Goal: Task Accomplishment & Management: Manage account settings

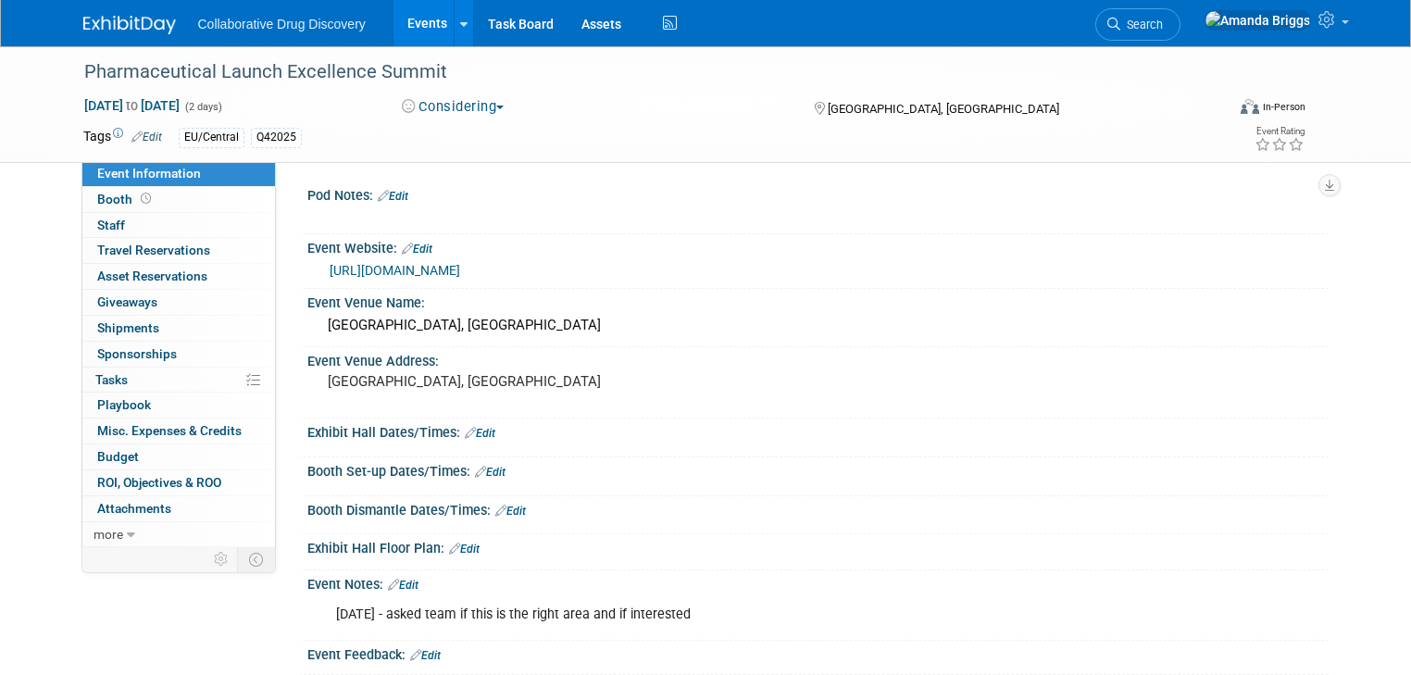
click at [499, 108] on span "button" at bounding box center [499, 108] width 7 height 4
click at [477, 182] on link "Not Going" at bounding box center [469, 189] width 146 height 26
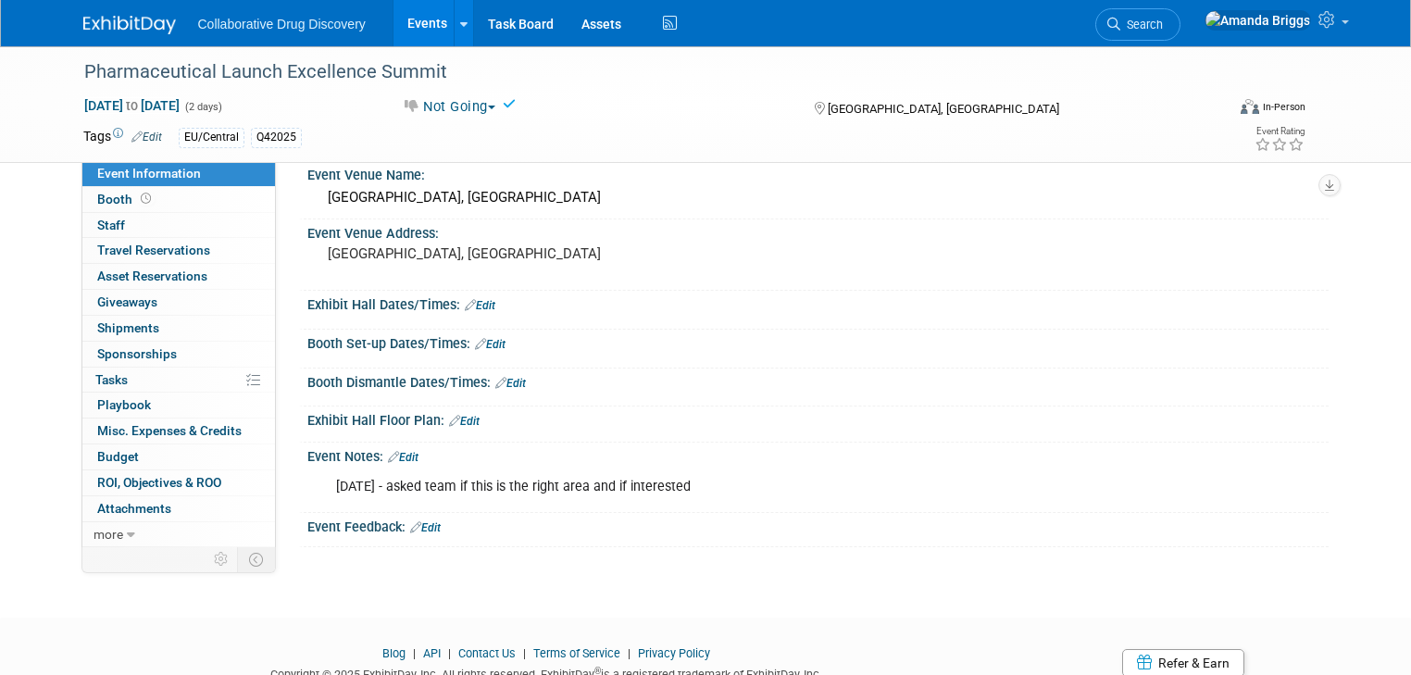
scroll to position [148, 0]
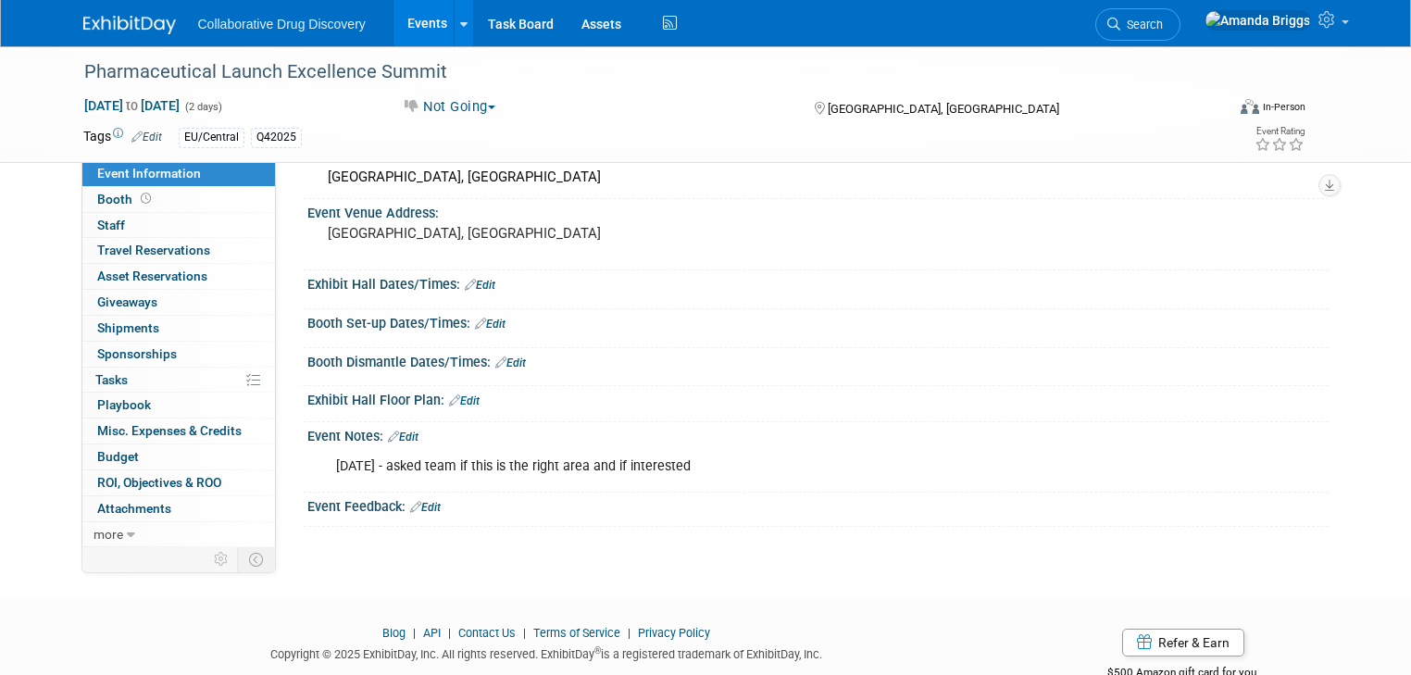
click at [395, 443] on link "Edit" at bounding box center [403, 436] width 31 height 13
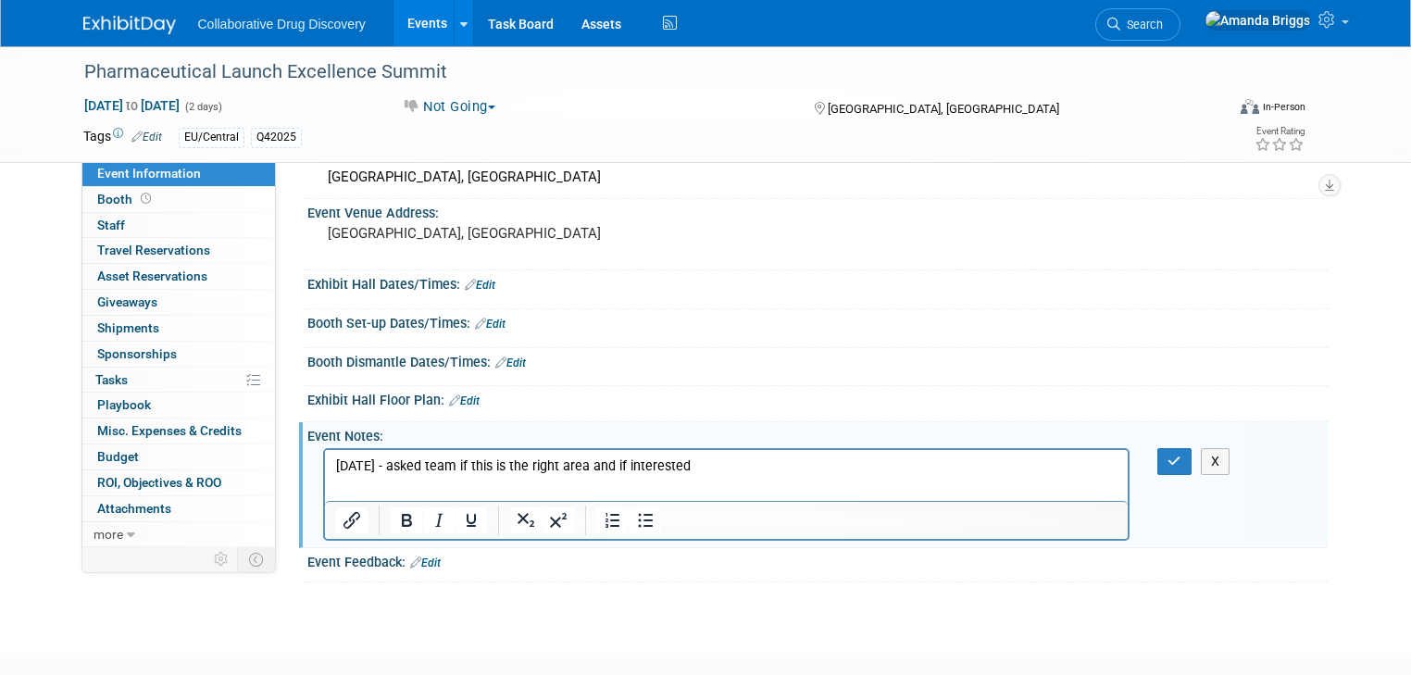
scroll to position [0, 0]
click at [1181, 467] on icon "button" at bounding box center [1174, 461] width 14 height 13
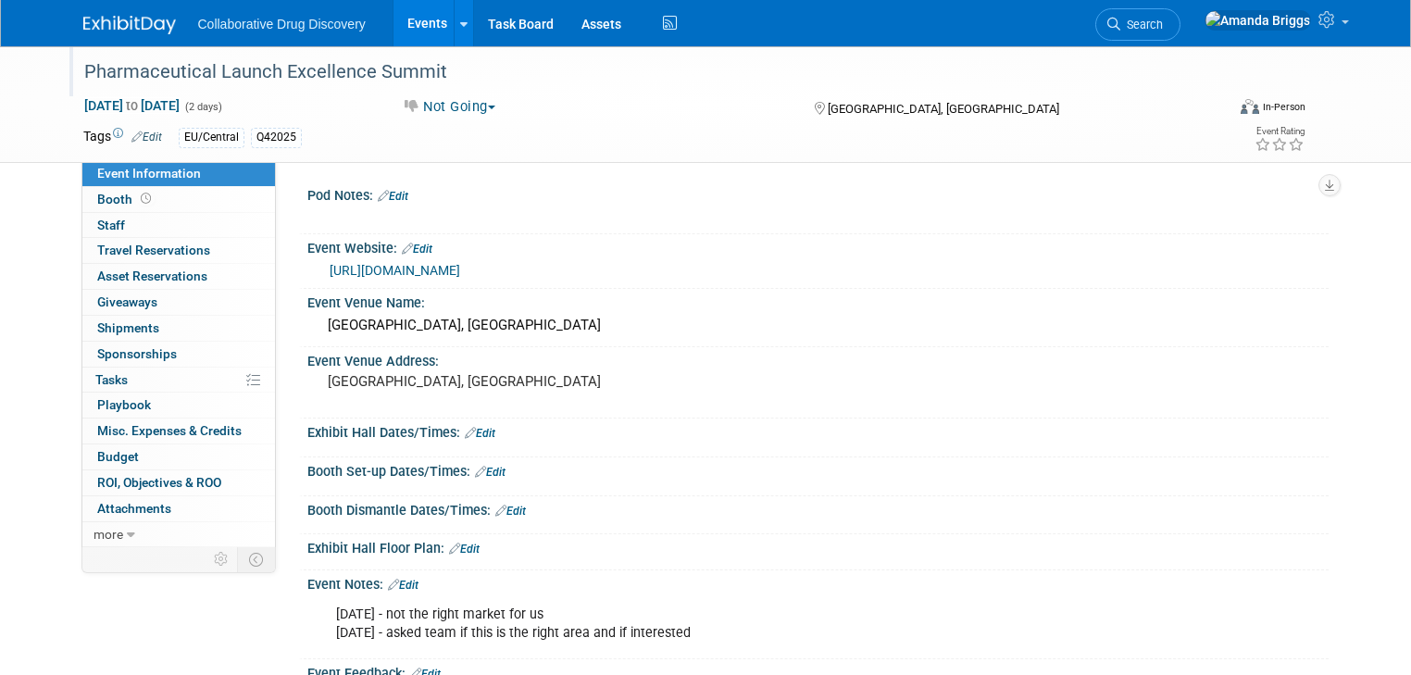
click at [459, 81] on div "Pharmaceutical Launch Excellence Summit" at bounding box center [640, 72] width 1124 height 33
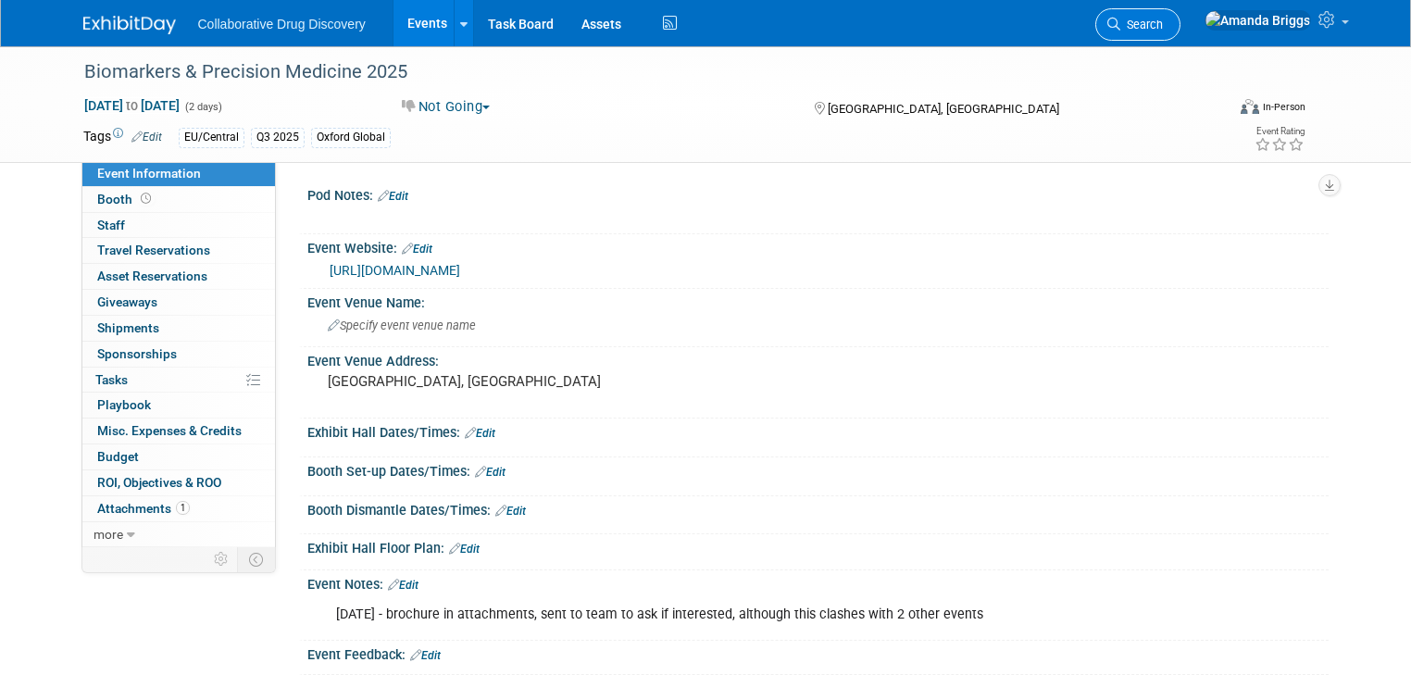
click at [1163, 18] on span "Search" at bounding box center [1141, 25] width 43 height 14
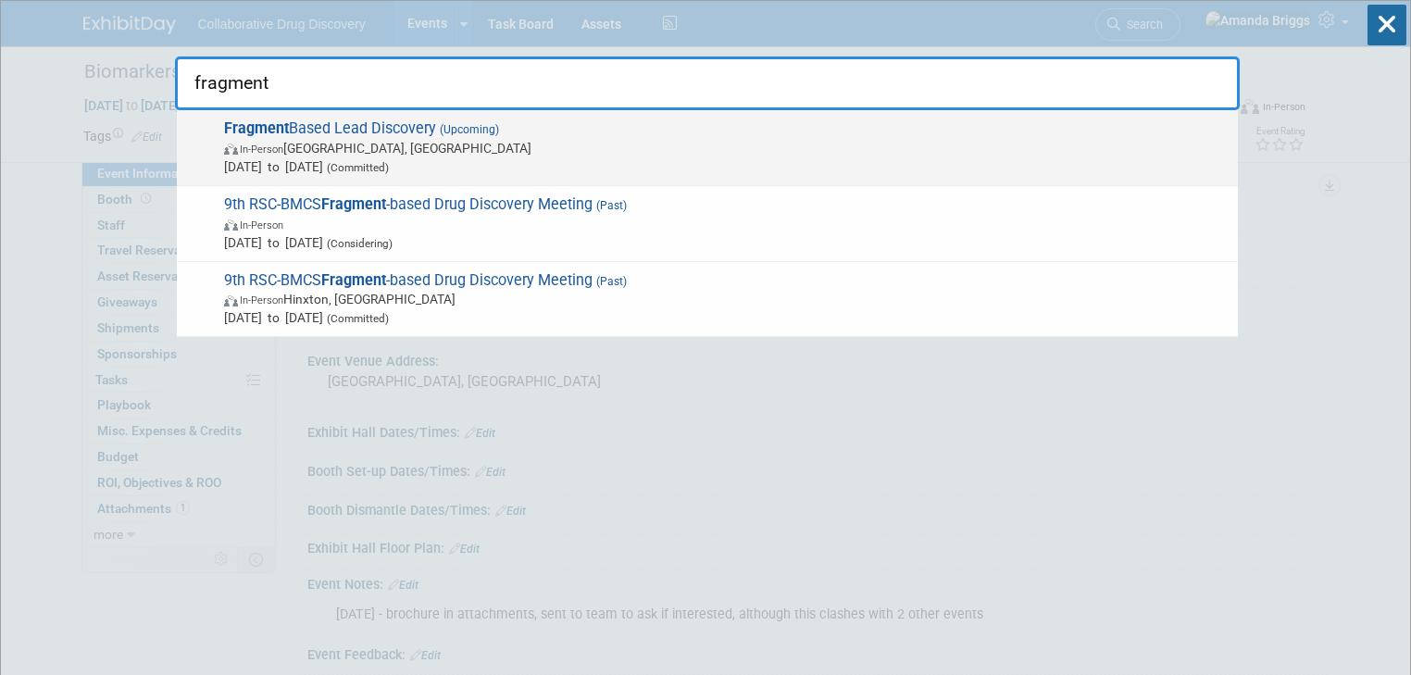
type input "fragment"
click at [415, 130] on span "Fragment Based Lead Discovery (Upcoming) In-Person Cambridge, United Kingdom Se…" at bounding box center [723, 147] width 1010 height 56
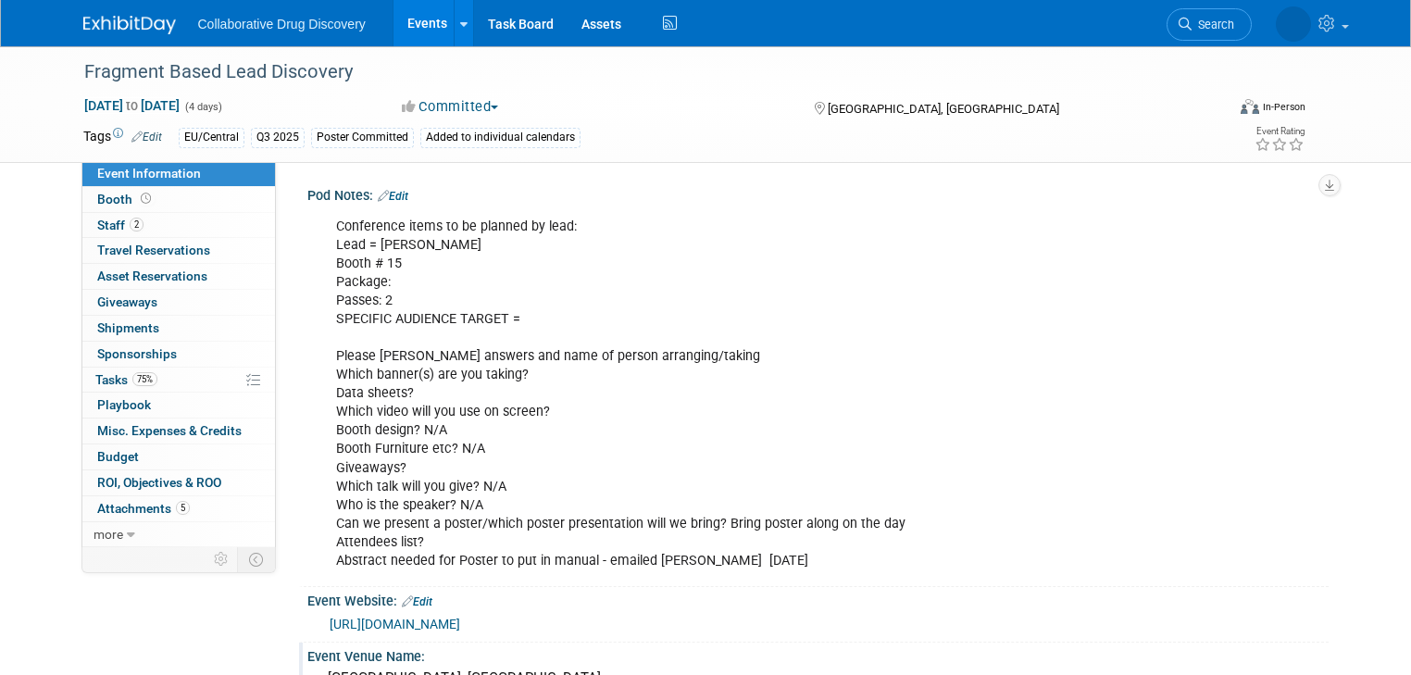
scroll to position [74, 0]
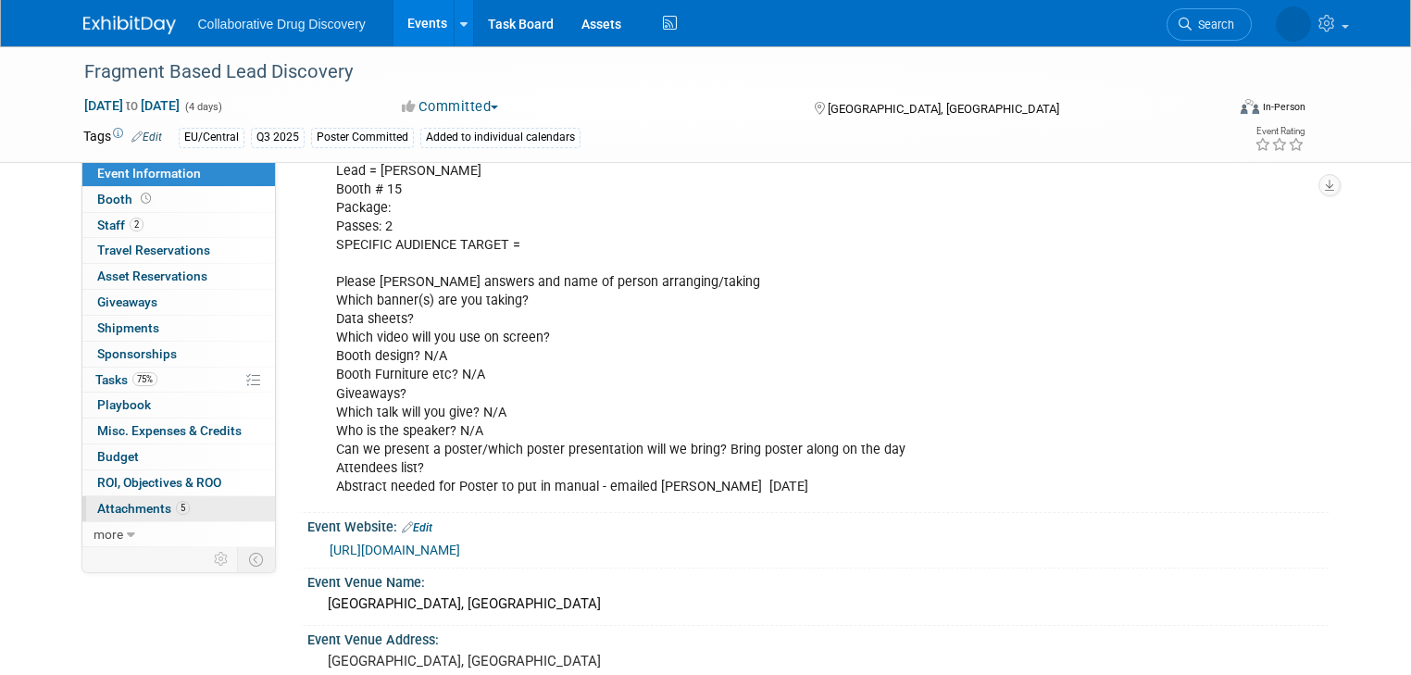
click at [130, 506] on span "Attachments 5" at bounding box center [143, 508] width 93 height 15
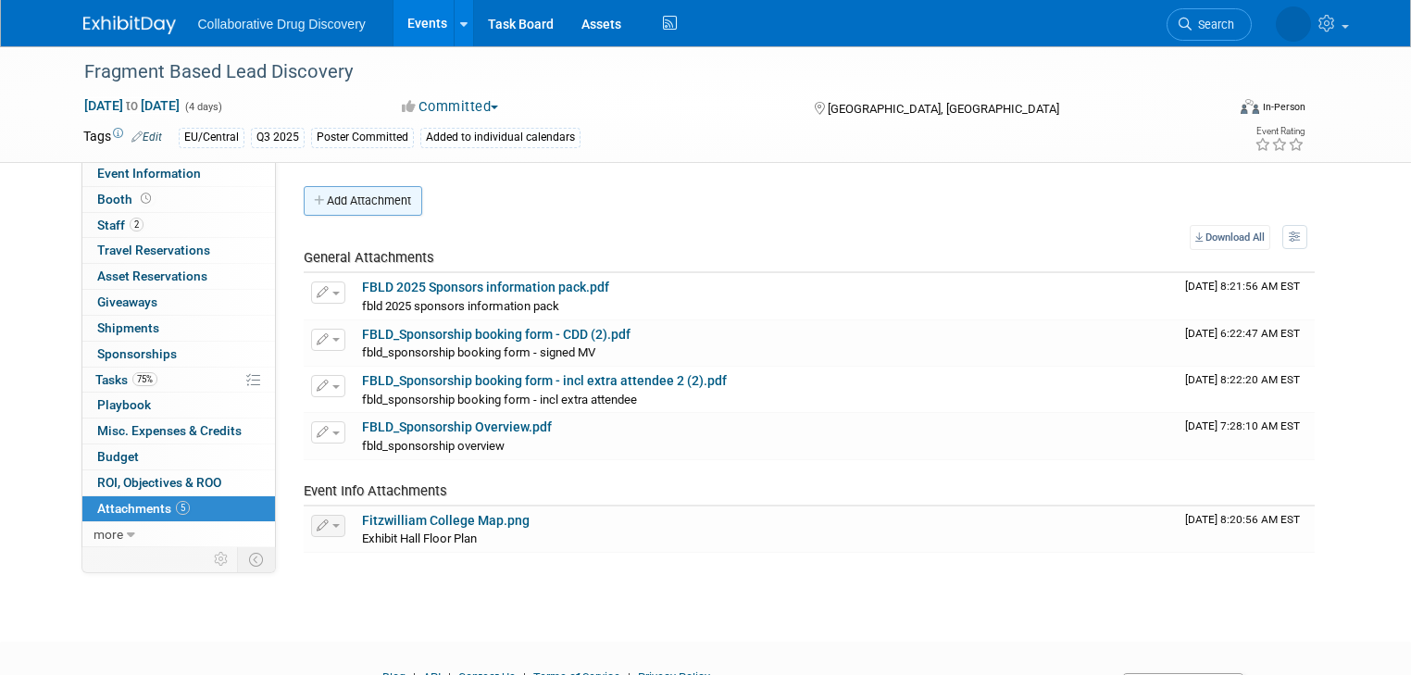
click at [363, 206] on button "Add Attachment" at bounding box center [363, 201] width 118 height 30
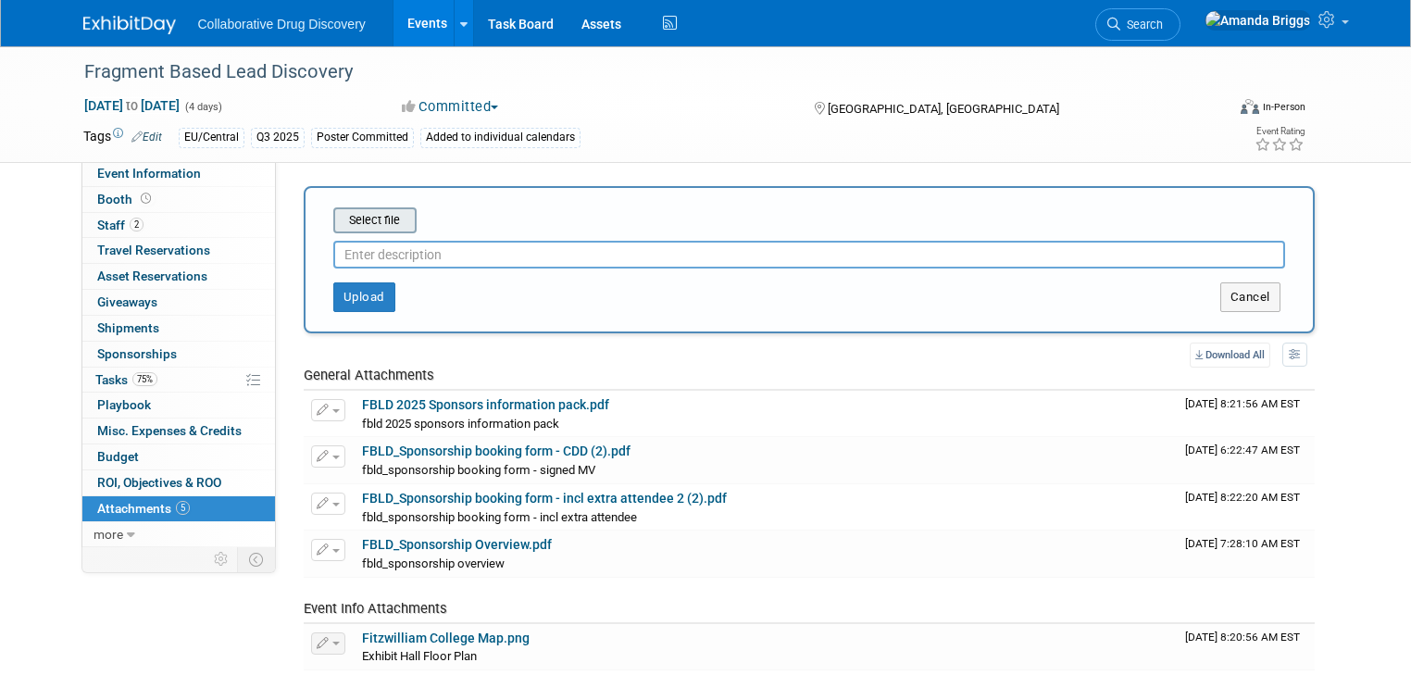
click at [367, 221] on input "file" at bounding box center [304, 220] width 220 height 22
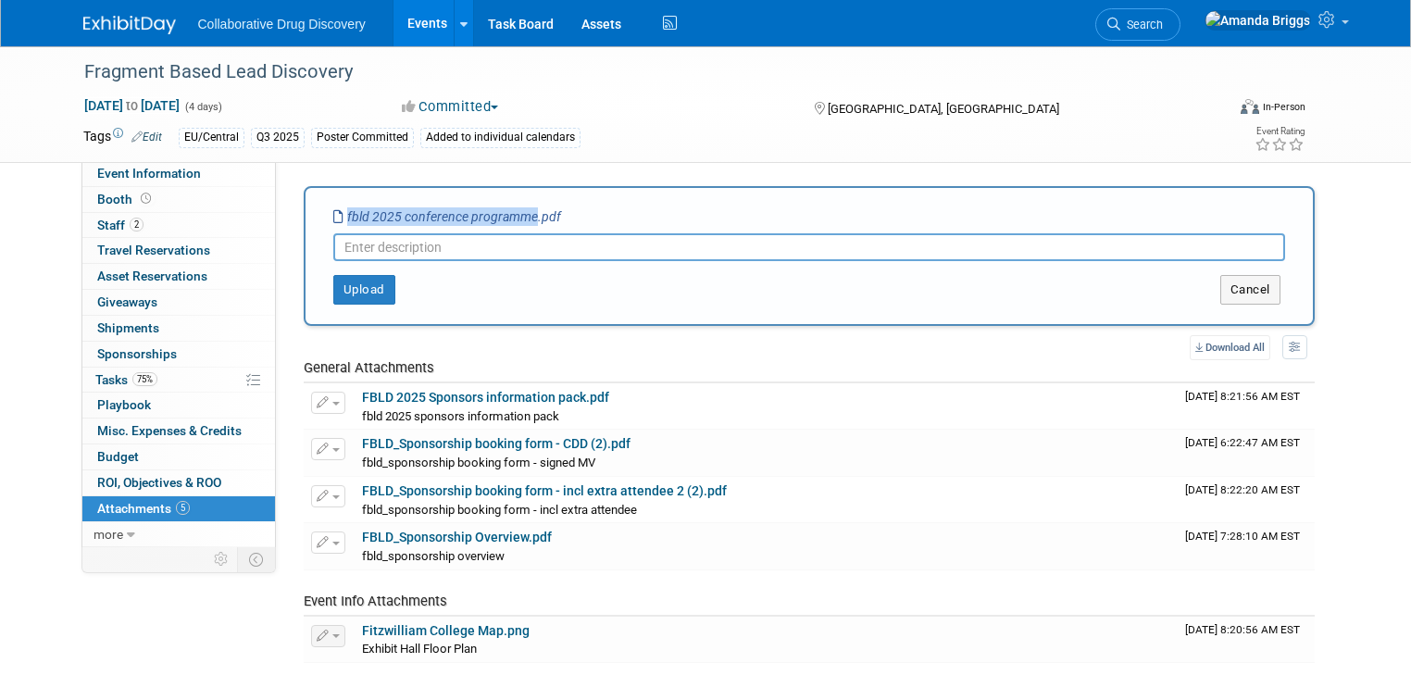
drag, startPoint x: 517, startPoint y: 218, endPoint x: 327, endPoint y: 211, distance: 189.9
click at [333, 211] on icon "fbld 2025 conference programme.pdf" at bounding box center [447, 216] width 228 height 15
copy icon "fbld 2025 conference programme"
click at [397, 250] on input "text" at bounding box center [809, 247] width 952 height 28
paste input "fbld 2025 conference programme"
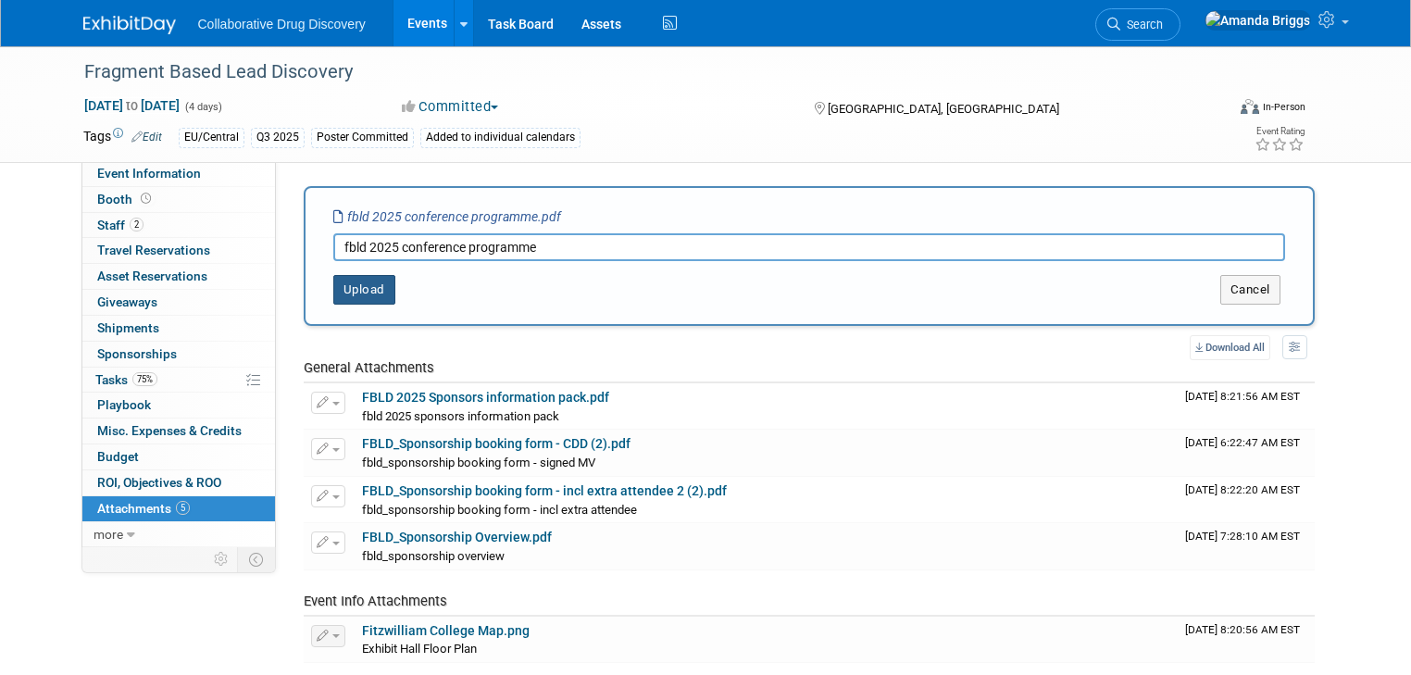
click at [355, 283] on button "Upload" at bounding box center [364, 290] width 62 height 30
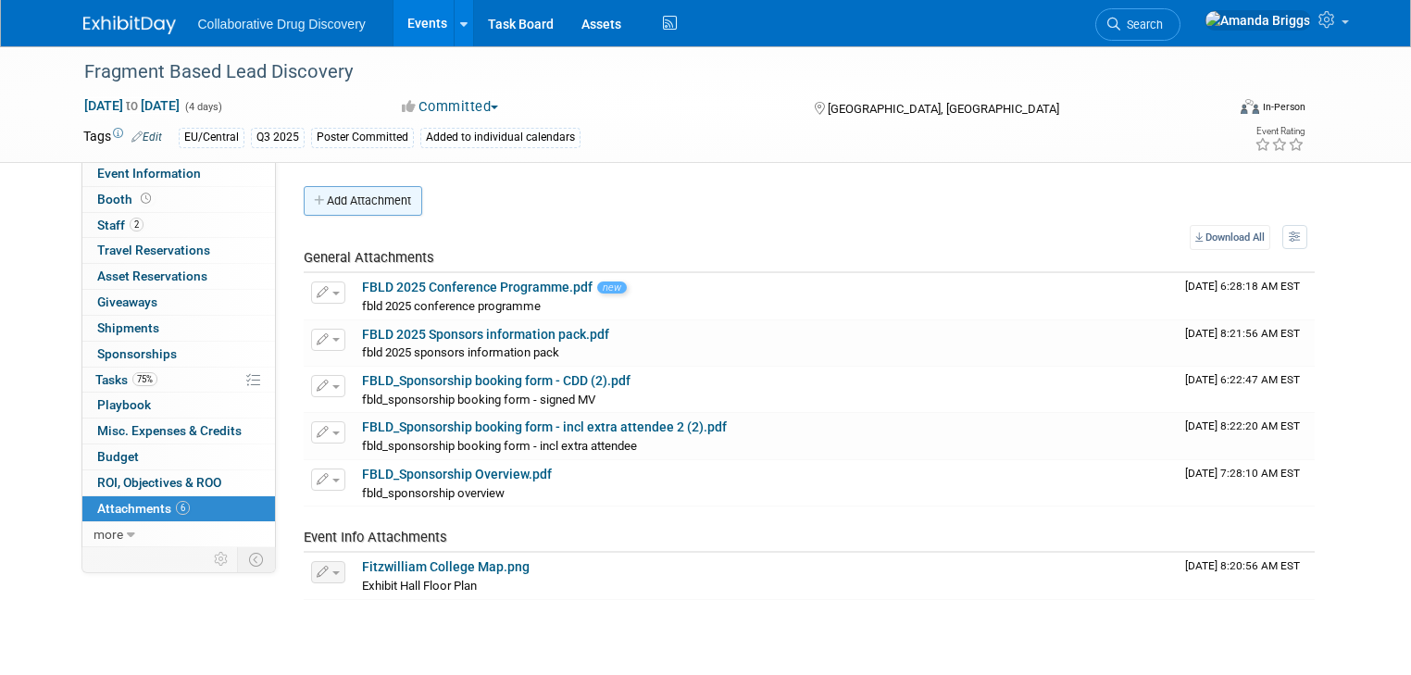
click at [368, 207] on button "Add Attachment" at bounding box center [363, 201] width 118 height 30
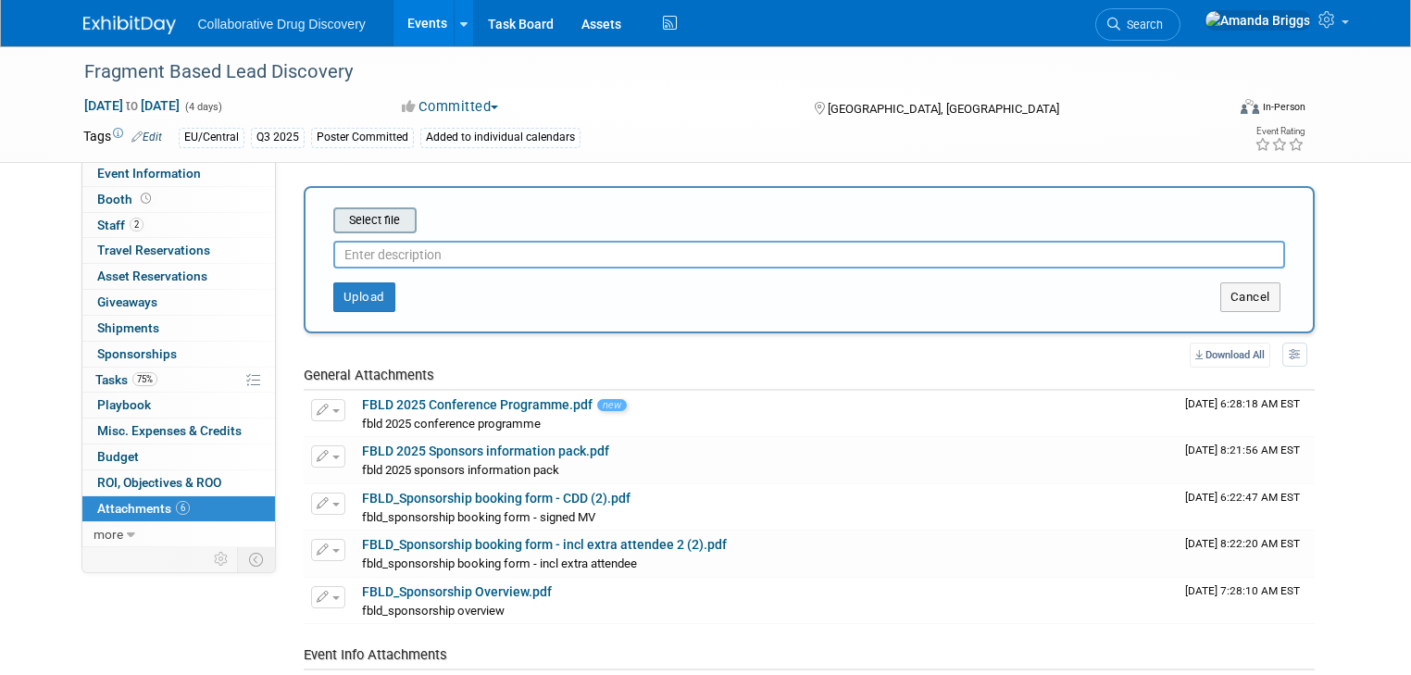
click at [373, 221] on input "file" at bounding box center [304, 220] width 220 height 22
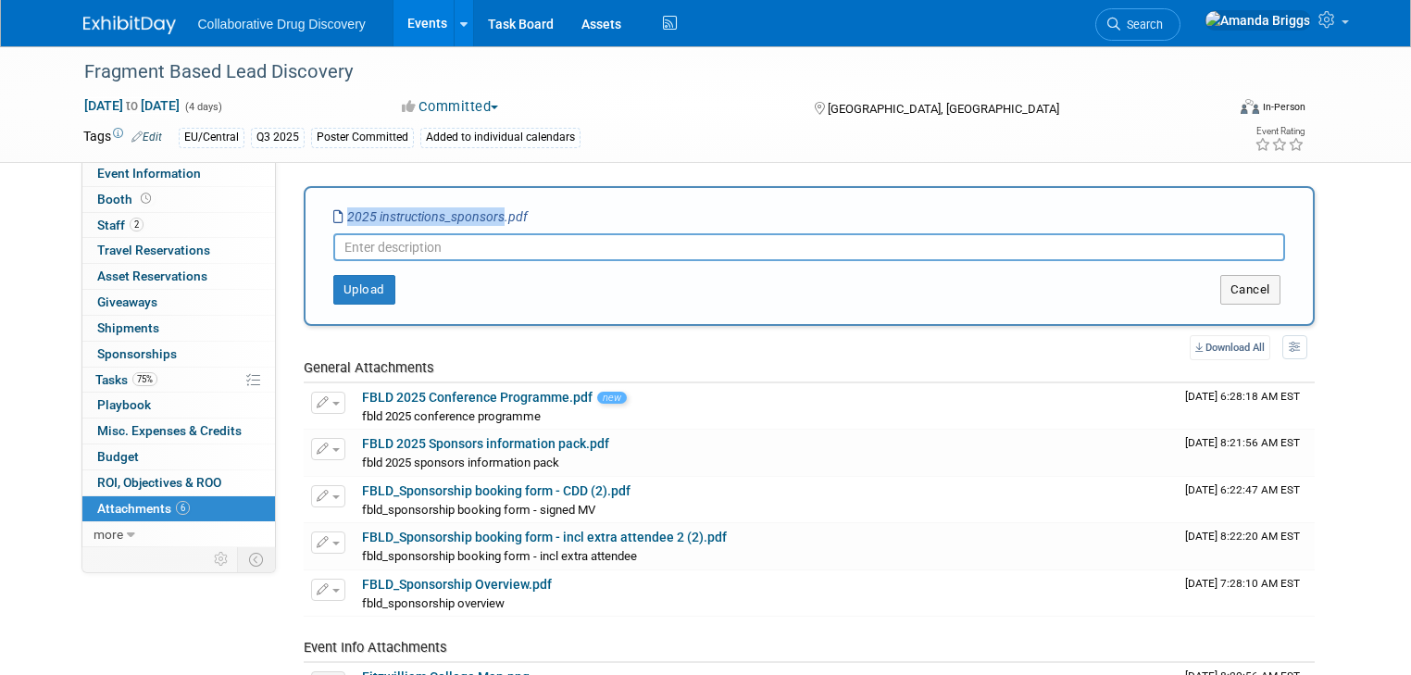
drag, startPoint x: 482, startPoint y: 213, endPoint x: 329, endPoint y: 214, distance: 153.7
click at [333, 214] on icon "2025 instructions_sponsors.pdf" at bounding box center [430, 216] width 194 height 15
copy icon "2025 instructions_sponsors"
click at [343, 251] on input "text" at bounding box center [809, 247] width 952 height 28
paste input "2025 instructions_sponsors"
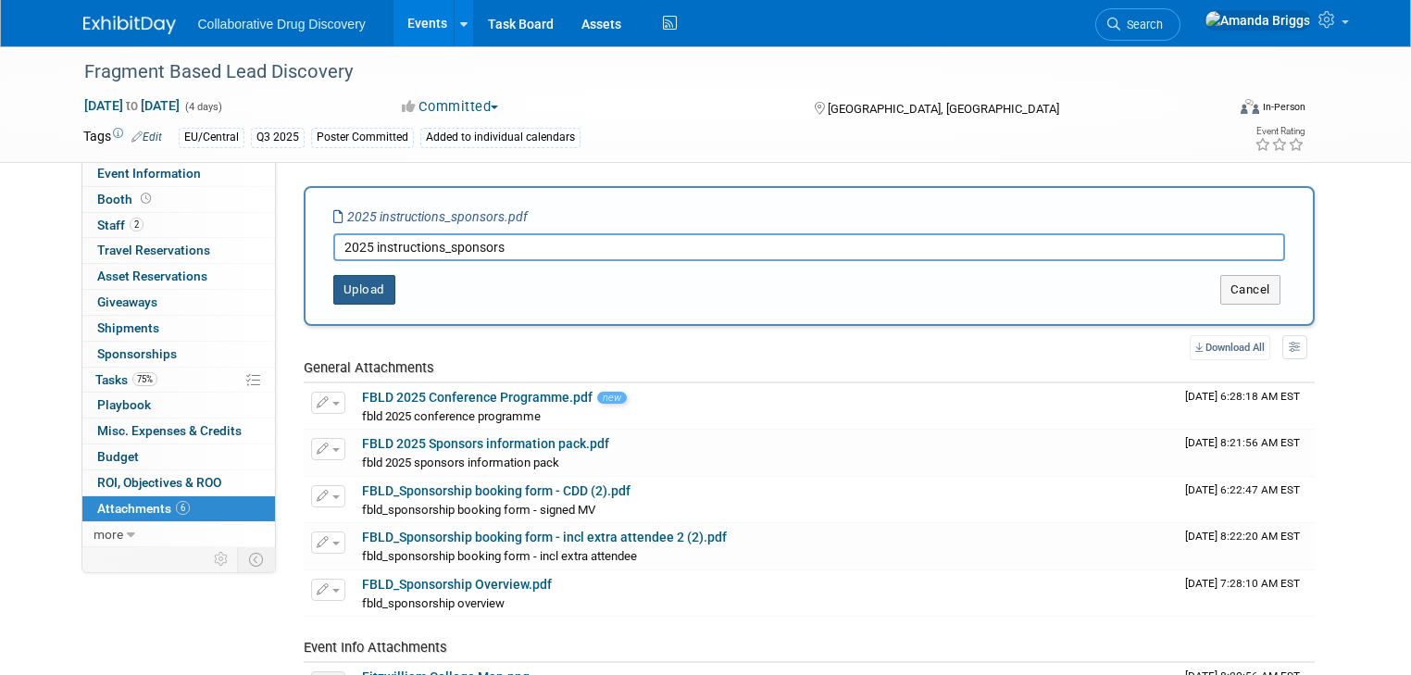
type input "2025 instructions_sponsors"
click at [337, 290] on button "Upload" at bounding box center [364, 290] width 62 height 30
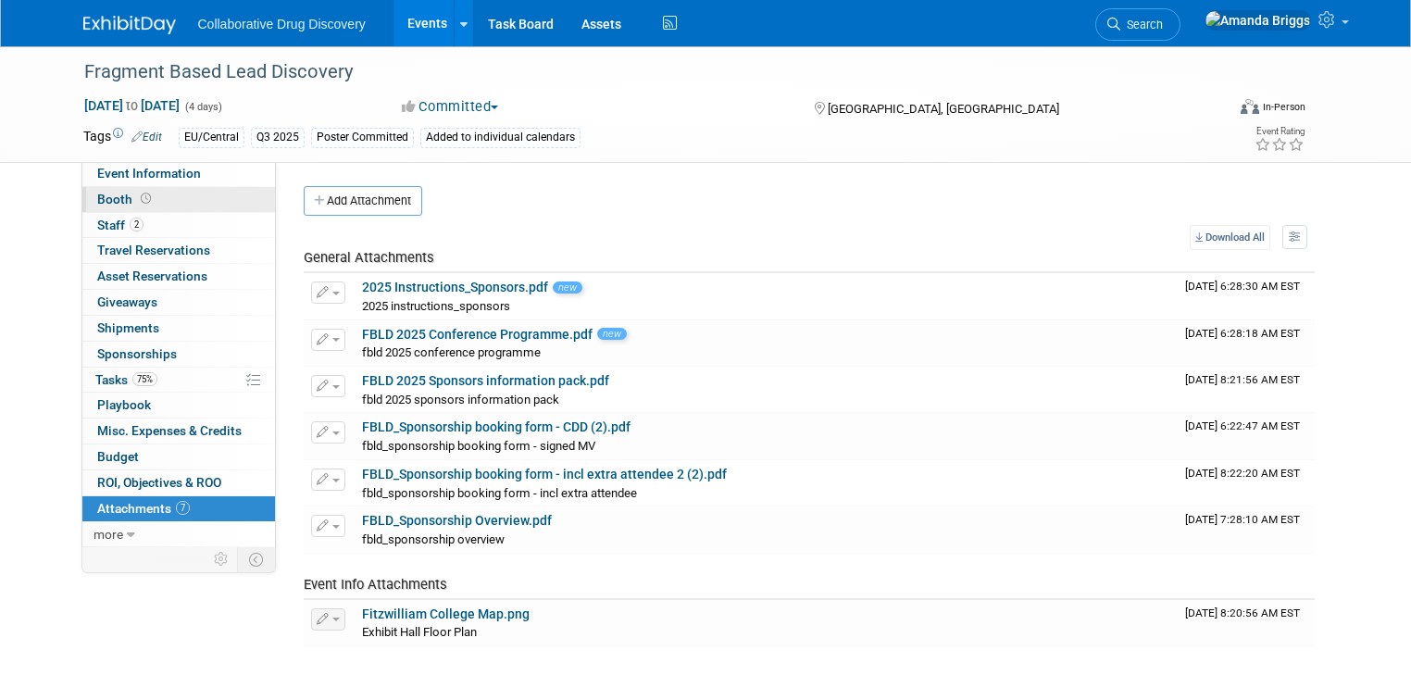
click at [97, 201] on span "Booth" at bounding box center [125, 199] width 57 height 15
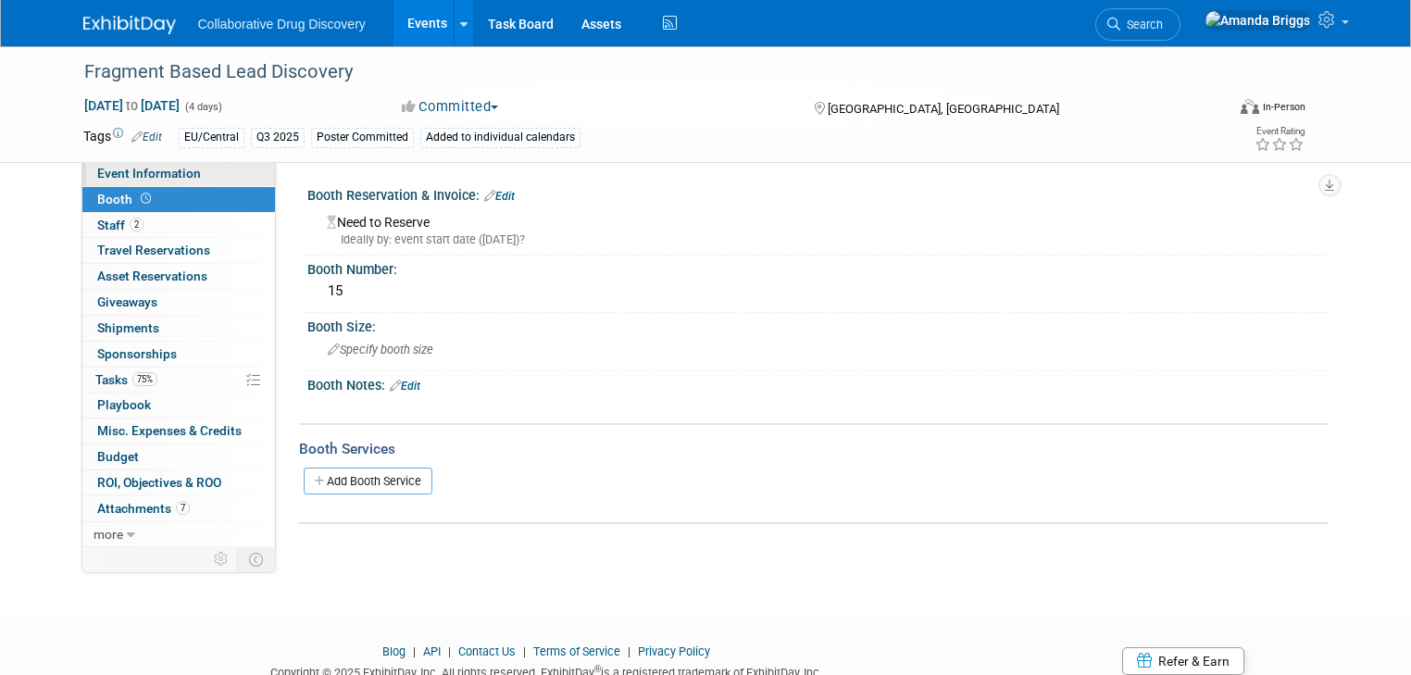
click at [160, 176] on span "Event Information" at bounding box center [149, 173] width 104 height 15
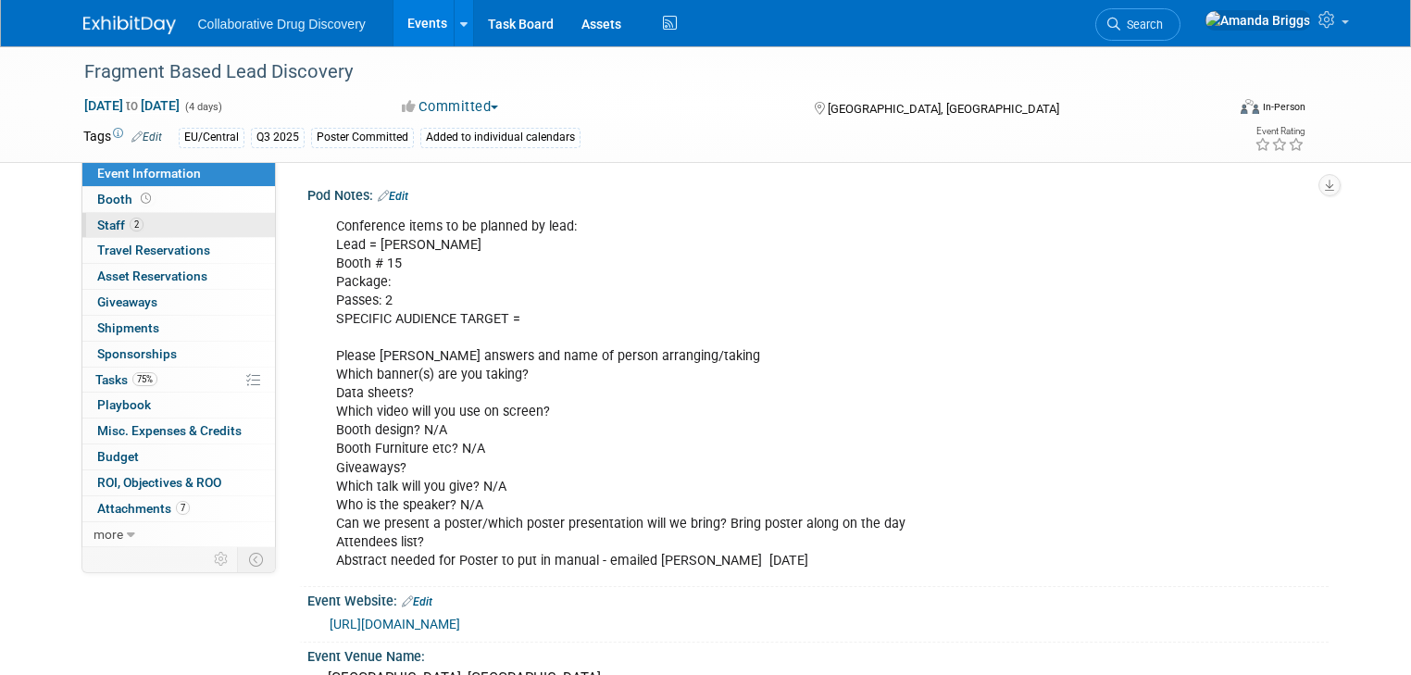
click at [100, 228] on span "Staff 2" at bounding box center [120, 225] width 46 height 15
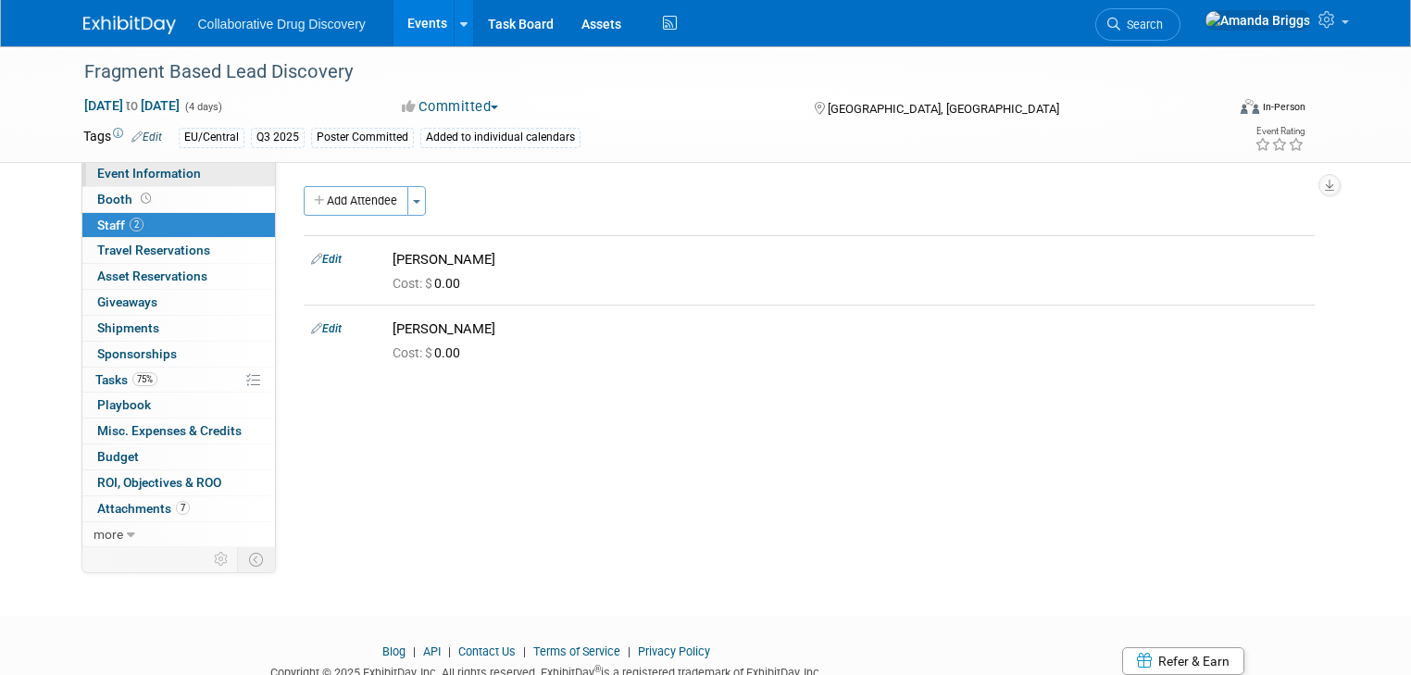
click at [107, 168] on span "Event Information" at bounding box center [149, 173] width 104 height 15
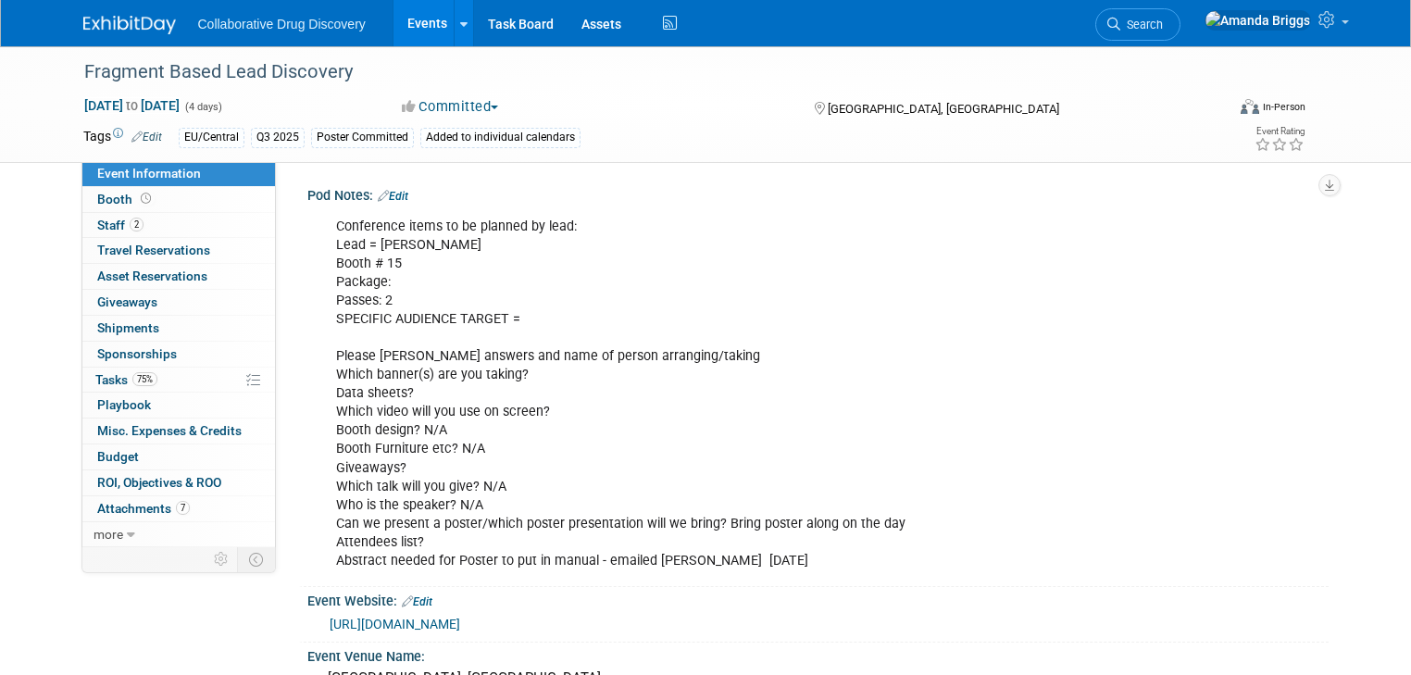
click at [385, 196] on link "Edit" at bounding box center [393, 196] width 31 height 13
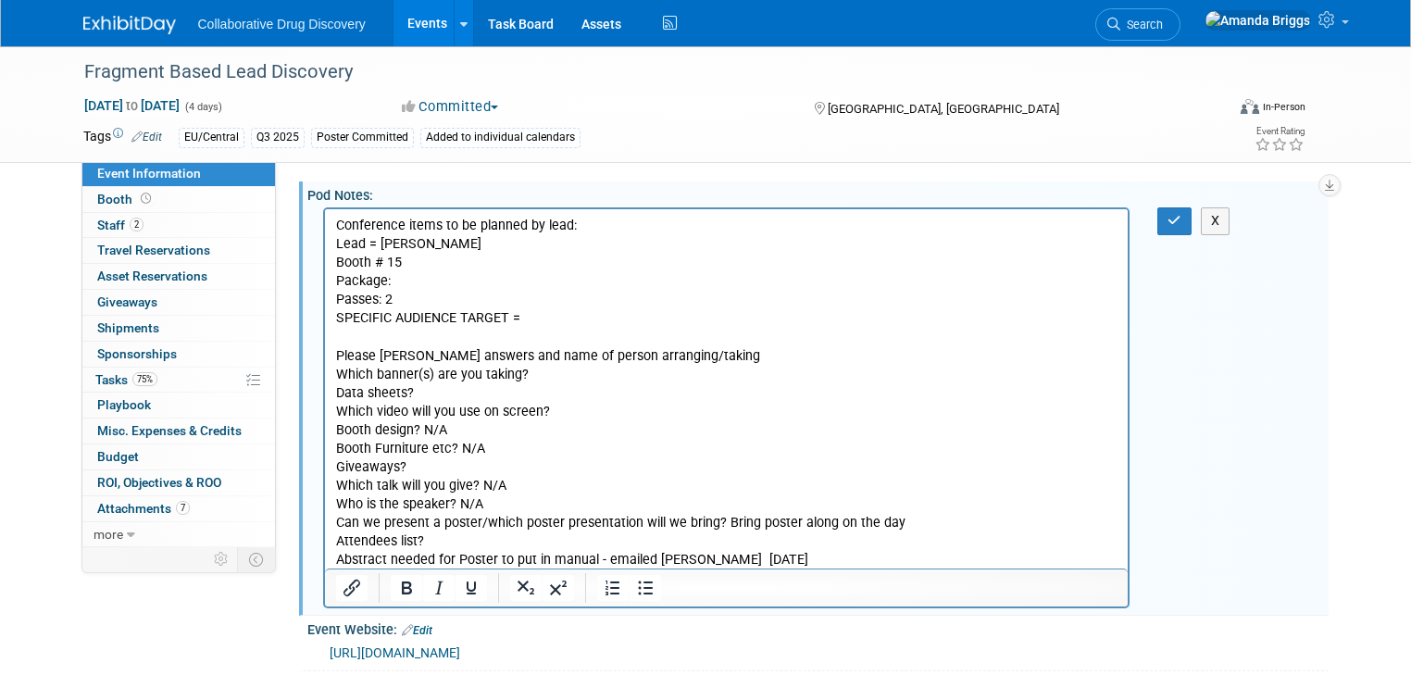
click at [916, 525] on p "Conference items to be planned by lead: Lead = Tamsin Booth # 15 Package: Passe…" at bounding box center [726, 393] width 782 height 353
drag, startPoint x: 723, startPoint y: 526, endPoint x: 904, endPoint y: 521, distance: 181.5
click at [904, 521] on p "Conference items to be planned by lead: Lead = Tamsin Booth # 15 Package: Passe…" at bounding box center [726, 393] width 782 height 353
click at [396, 592] on icon "Bold" at bounding box center [406, 588] width 22 height 22
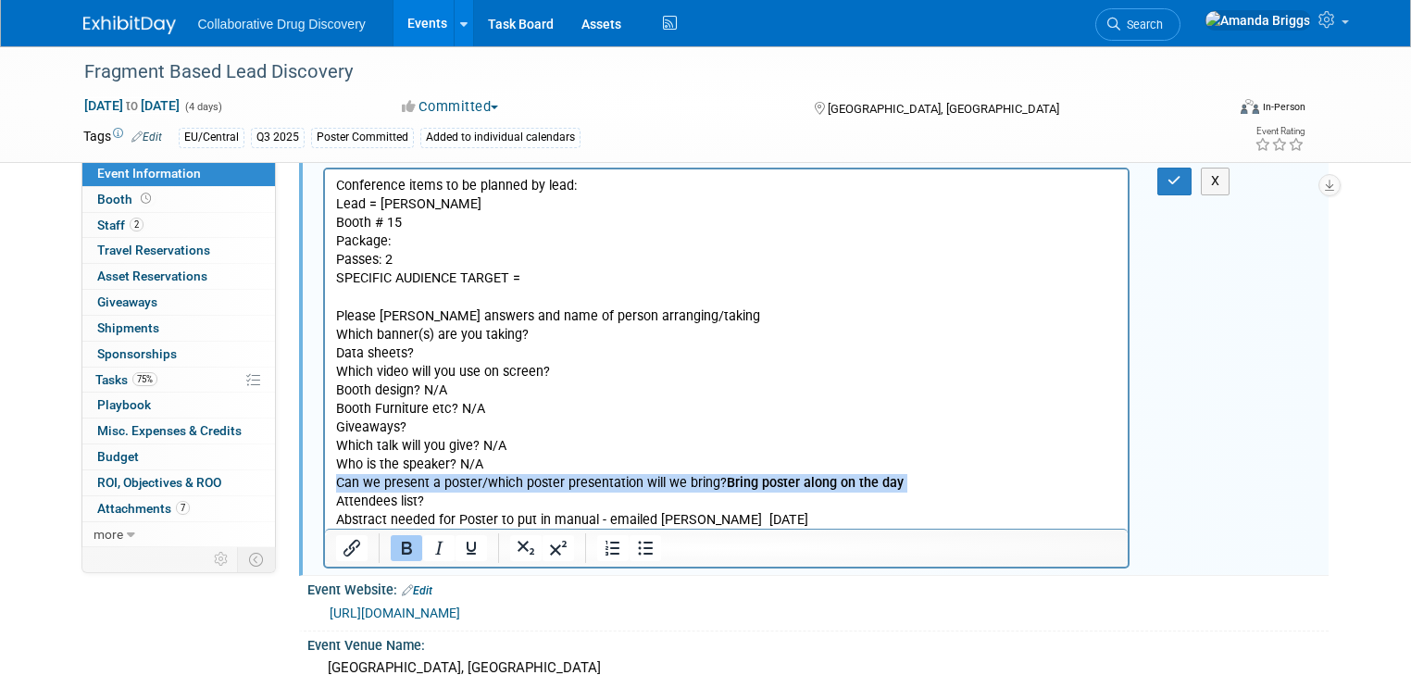
scroll to position [74, 0]
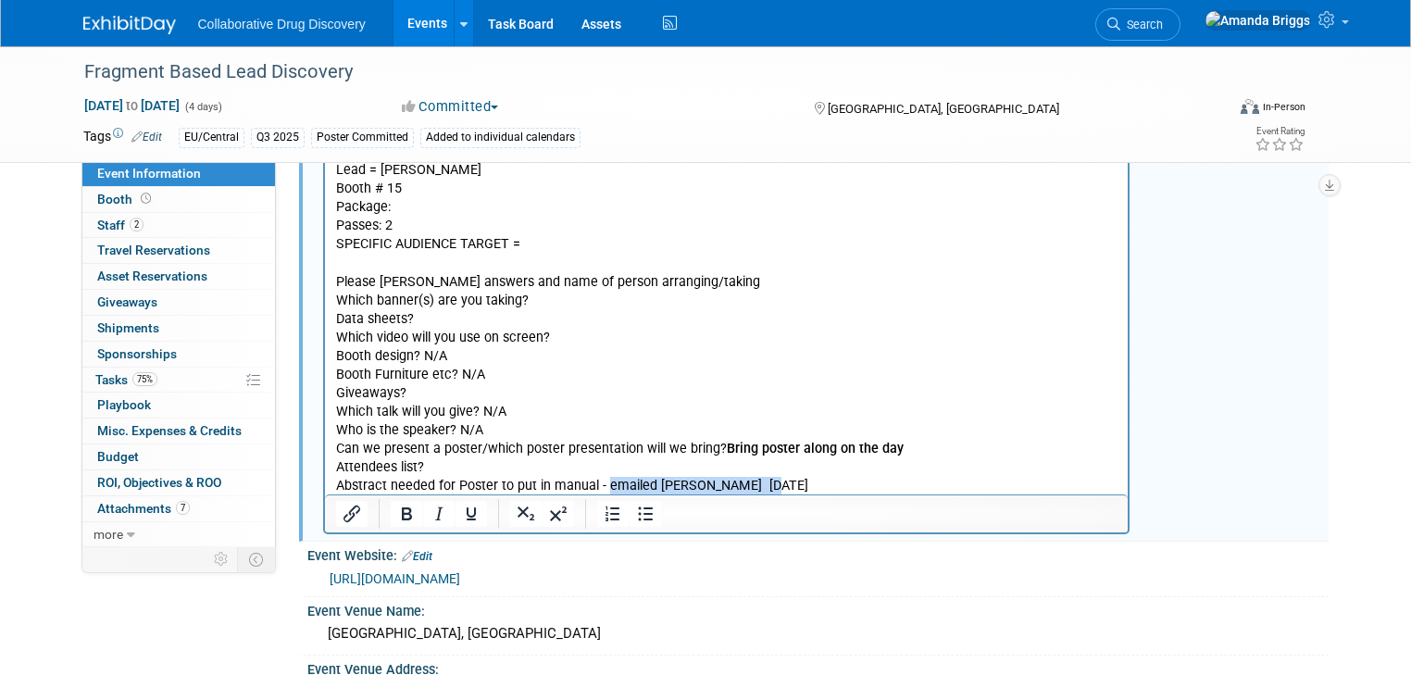
drag, startPoint x: 778, startPoint y: 486, endPoint x: 605, endPoint y: 485, distance: 173.1
click at [605, 485] on p "Conference items to be planned by lead: Lead = Tamsin Booth # 15 Package: Passe…" at bounding box center [726, 319] width 782 height 353
click at [776, 482] on p "Conference items to be planned by lead: Lead = Tamsin Booth # 15 Package: Passe…" at bounding box center [726, 319] width 782 height 353
click at [712, 438] on p "Conference items to be planned by lead: Lead = Tamsin Booth # 15 Package: Passe…" at bounding box center [726, 329] width 782 height 372
drag, startPoint x: 1075, startPoint y: 486, endPoint x: 778, endPoint y: 490, distance: 297.2
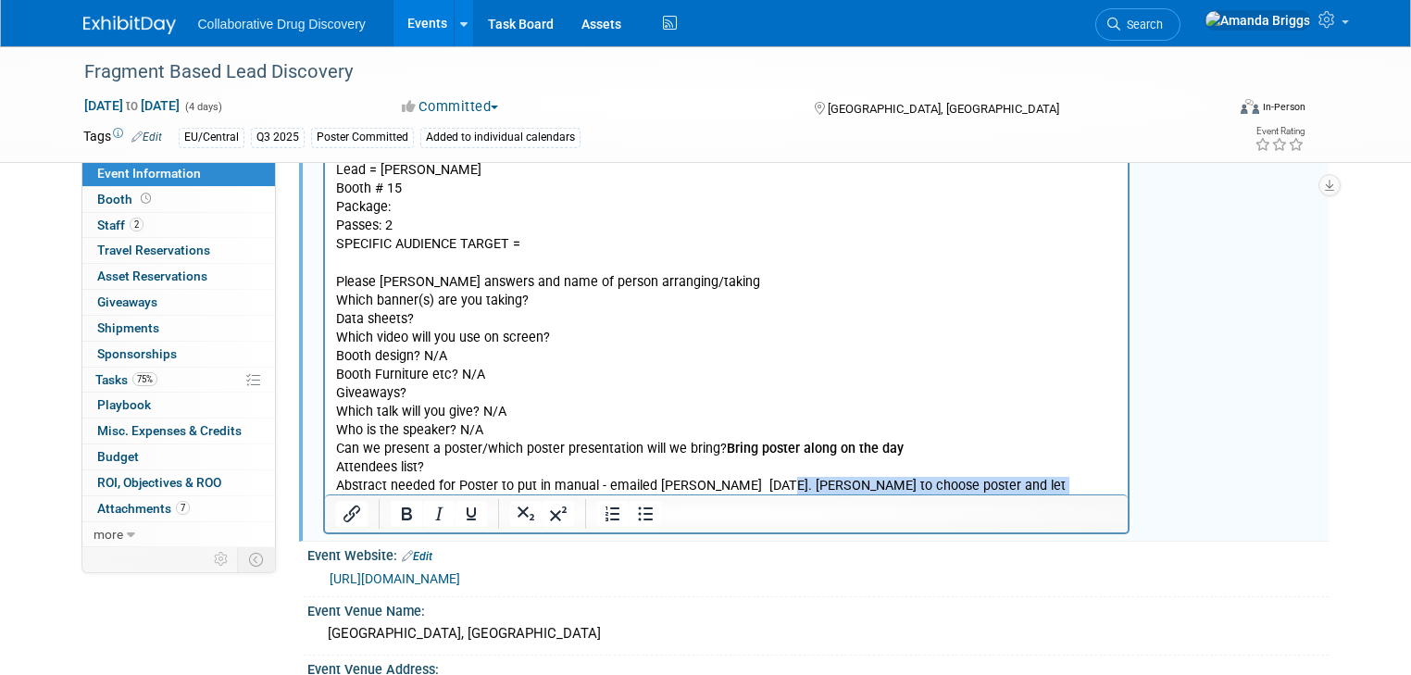
click at [778, 490] on p "Conference items to be planned by lead: Lead = Tamsin Booth # 15 Package: Passe…" at bounding box center [726, 329] width 782 height 372
click at [402, 514] on icon "Bold" at bounding box center [407, 513] width 10 height 13
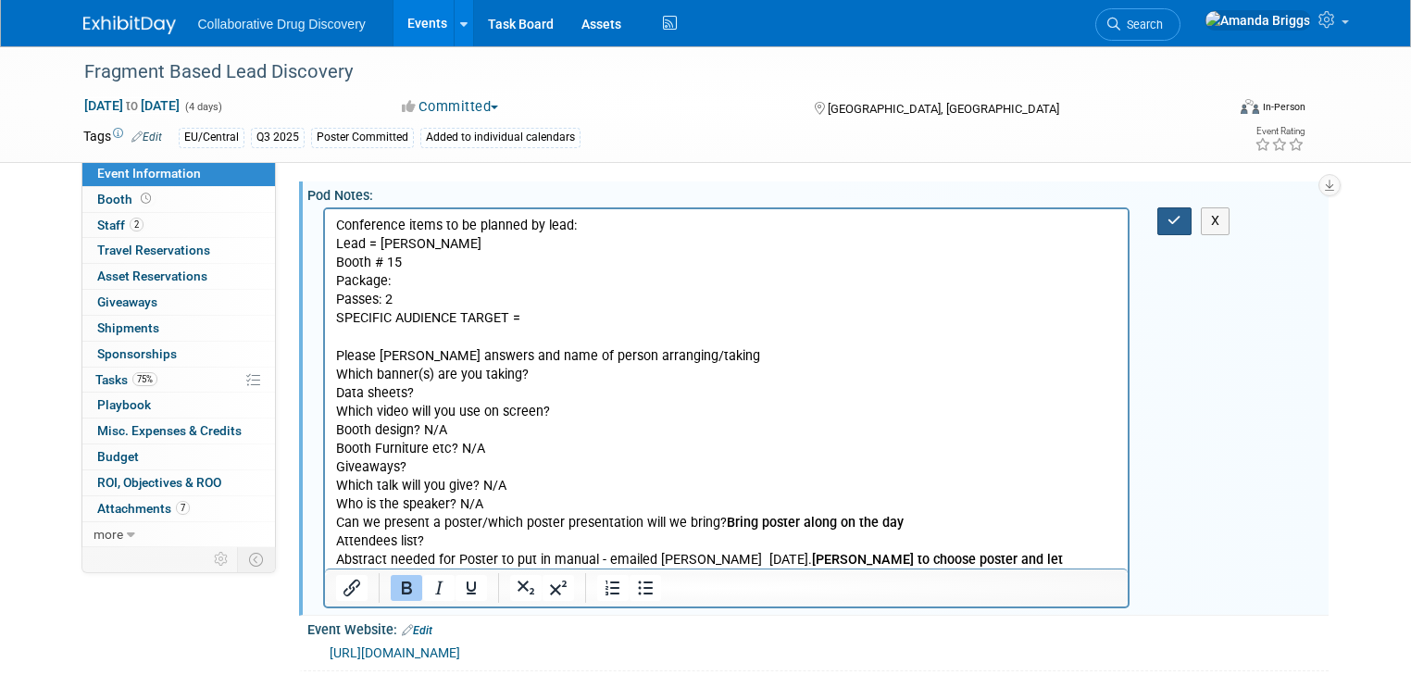
click at [1181, 225] on icon "button" at bounding box center [1174, 220] width 14 height 13
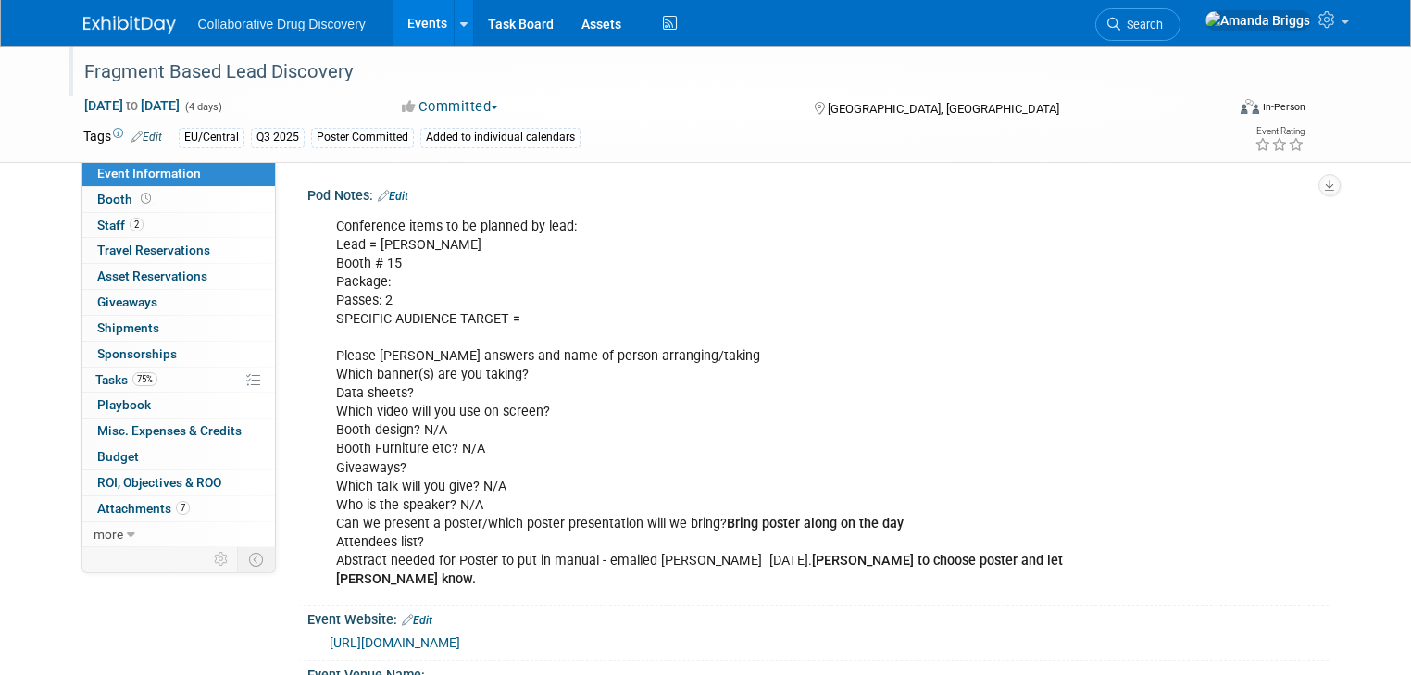
drag, startPoint x: 335, startPoint y: 73, endPoint x: 62, endPoint y: 75, distance: 273.1
click at [78, 75] on div "Fragment Based Lead Discovery" at bounding box center [640, 72] width 1124 height 33
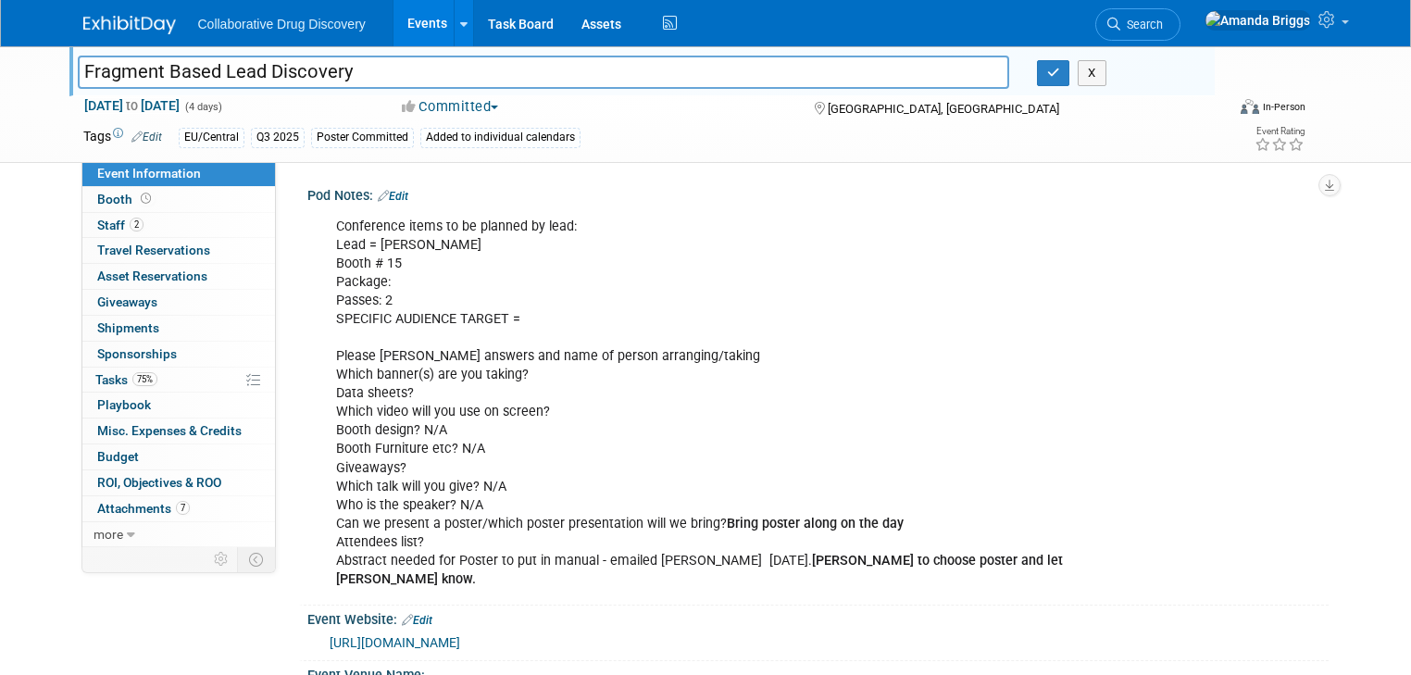
click at [425, 76] on input "Fragment Based Lead Discovery" at bounding box center [543, 72] width 931 height 32
drag, startPoint x: 405, startPoint y: 75, endPoint x: 35, endPoint y: 86, distance: 369.5
click at [35, 86] on div "Fragment Based Lead Discovery Fragment Based Lead Discovery X Sep 21, 2025 to S…" at bounding box center [705, 104] width 1411 height 117
click at [412, 26] on link "Events" at bounding box center [427, 23] width 68 height 46
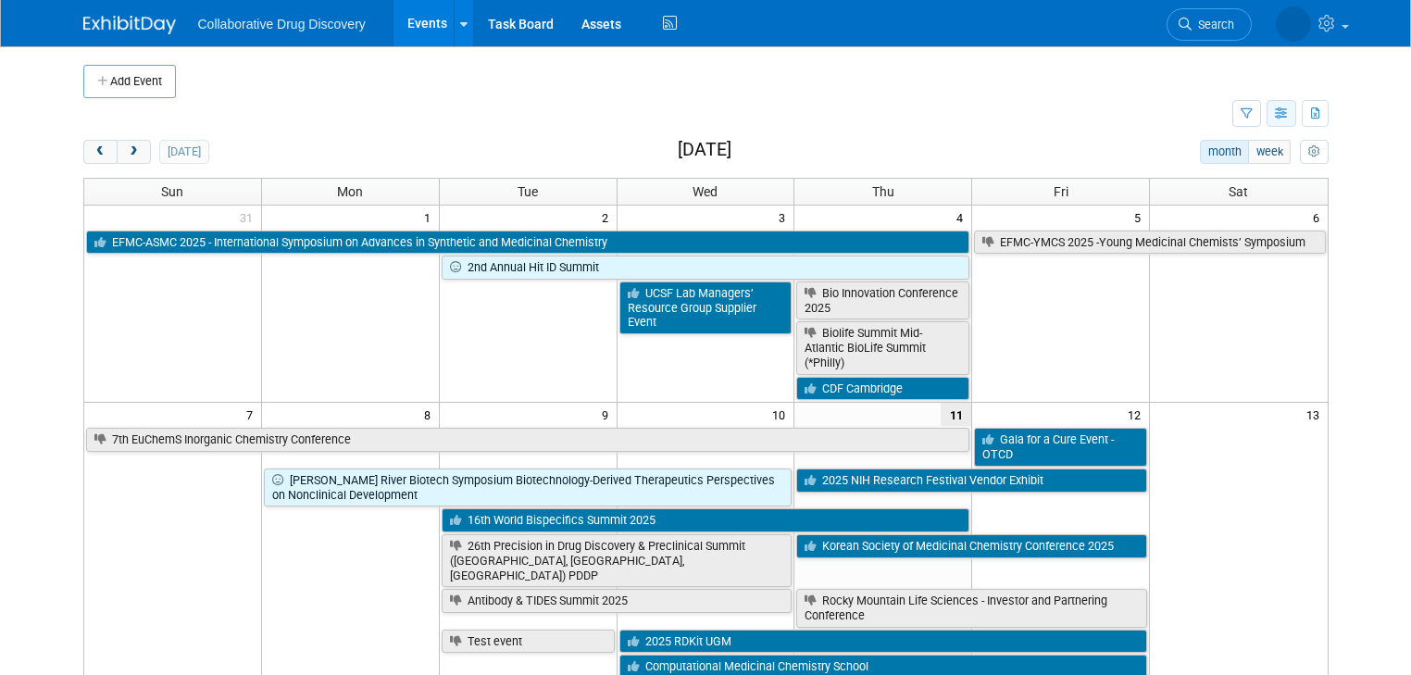
click at [1289, 116] on icon "button" at bounding box center [1282, 114] width 14 height 12
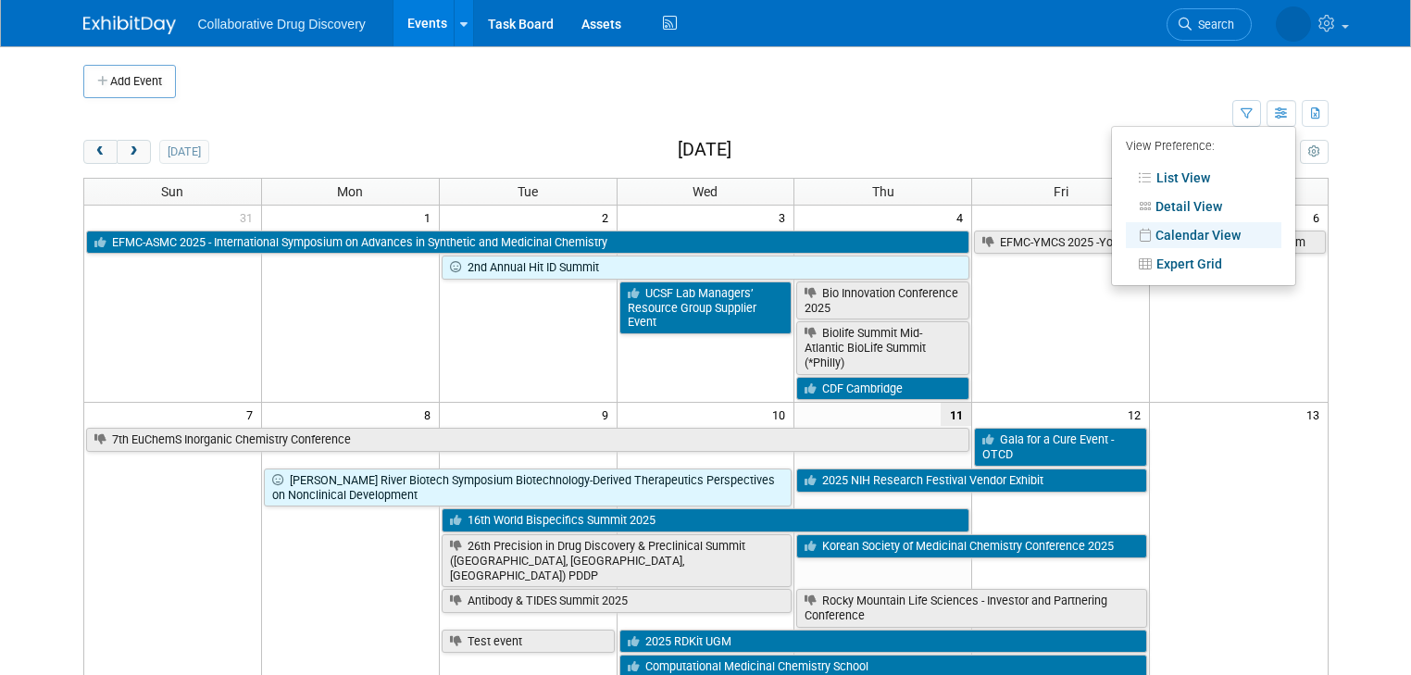
click at [1085, 296] on td at bounding box center [1061, 327] width 178 height 146
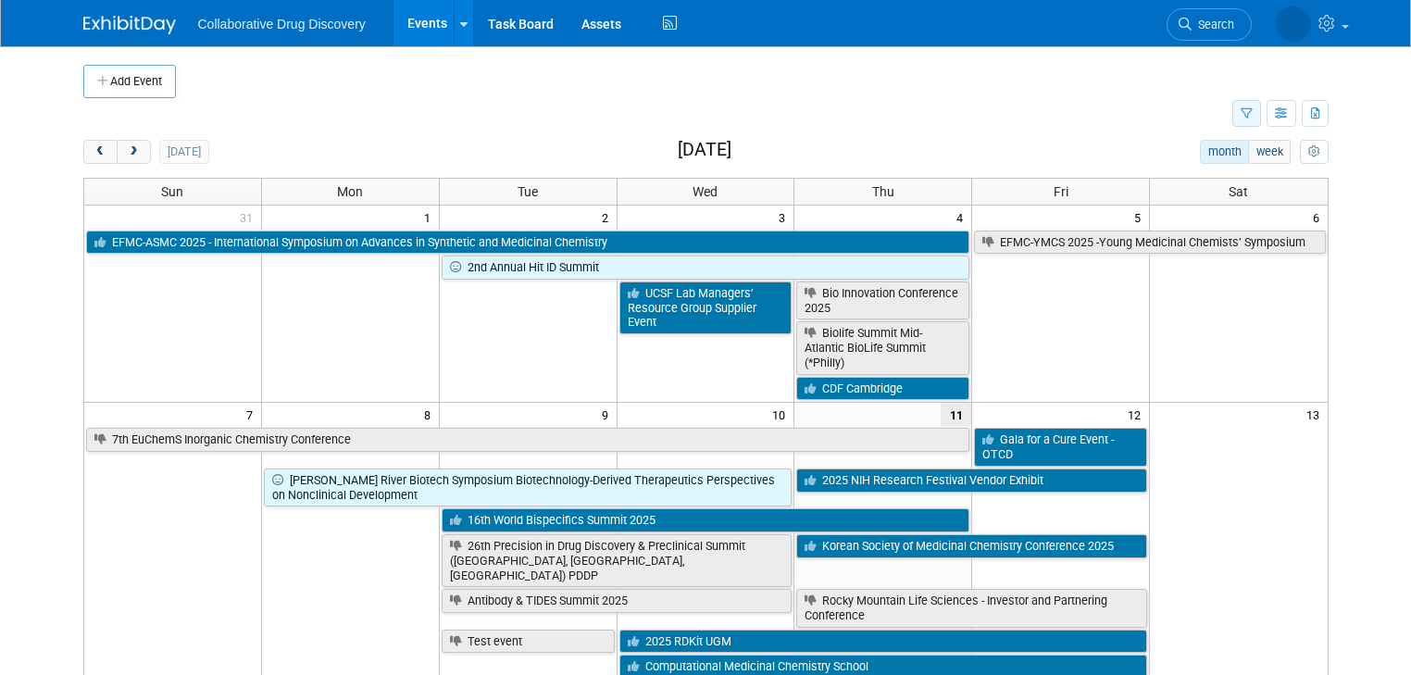
click at [1253, 116] on icon "button" at bounding box center [1246, 114] width 12 height 12
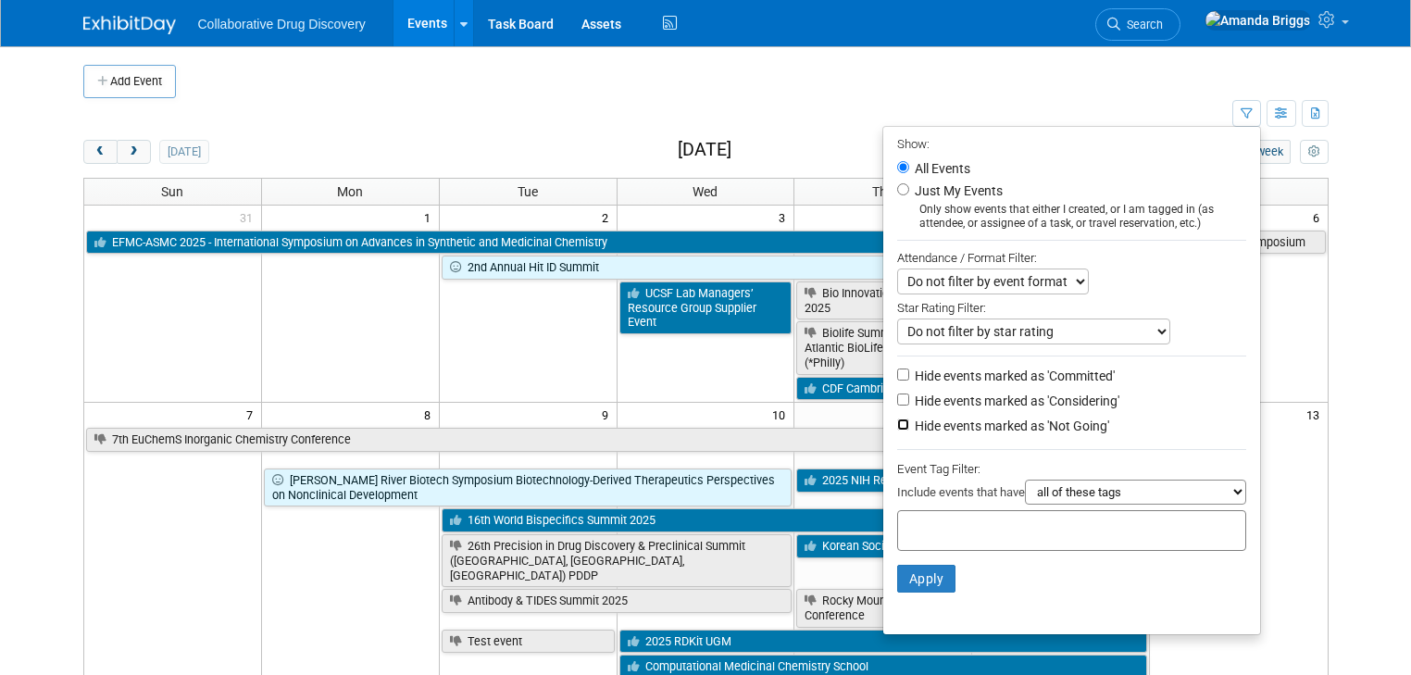
click at [909, 421] on input "Hide events marked as 'Not Going'" at bounding box center [903, 424] width 12 height 12
checkbox input "true"
click at [950, 526] on input "text" at bounding box center [979, 527] width 148 height 19
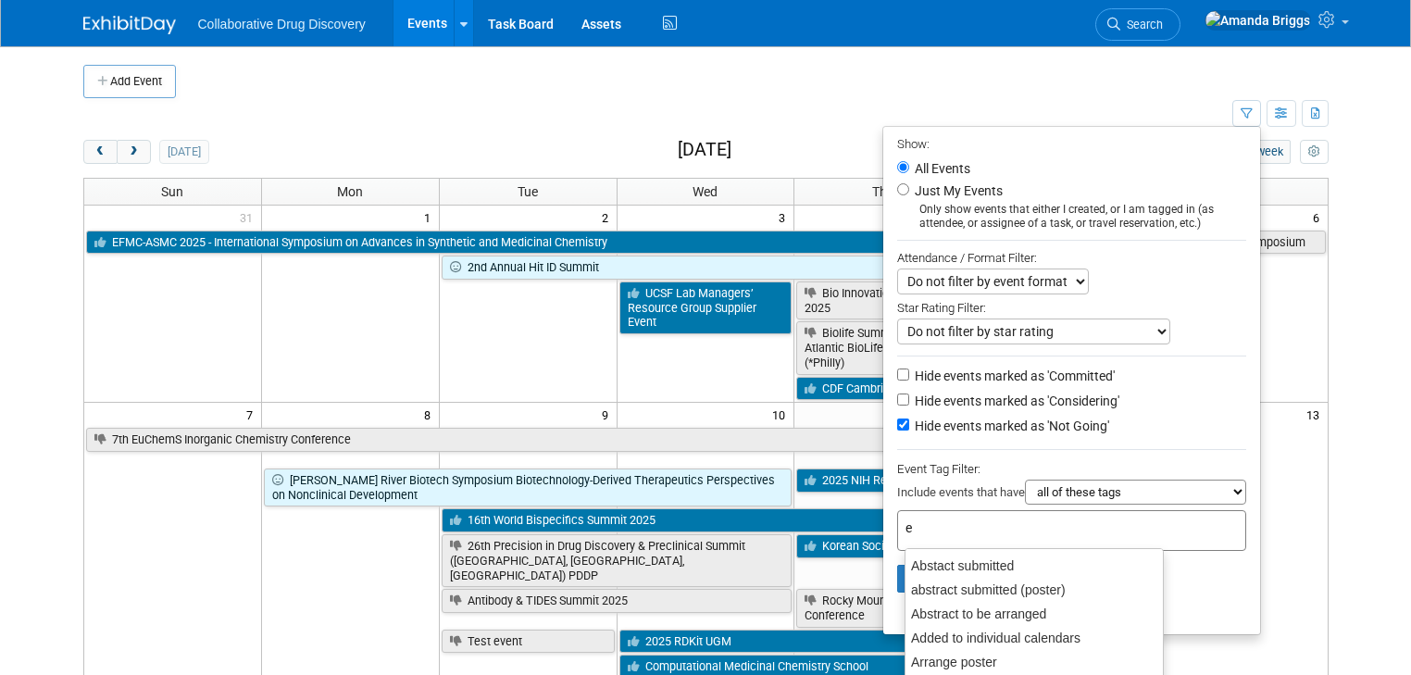
type input "eu"
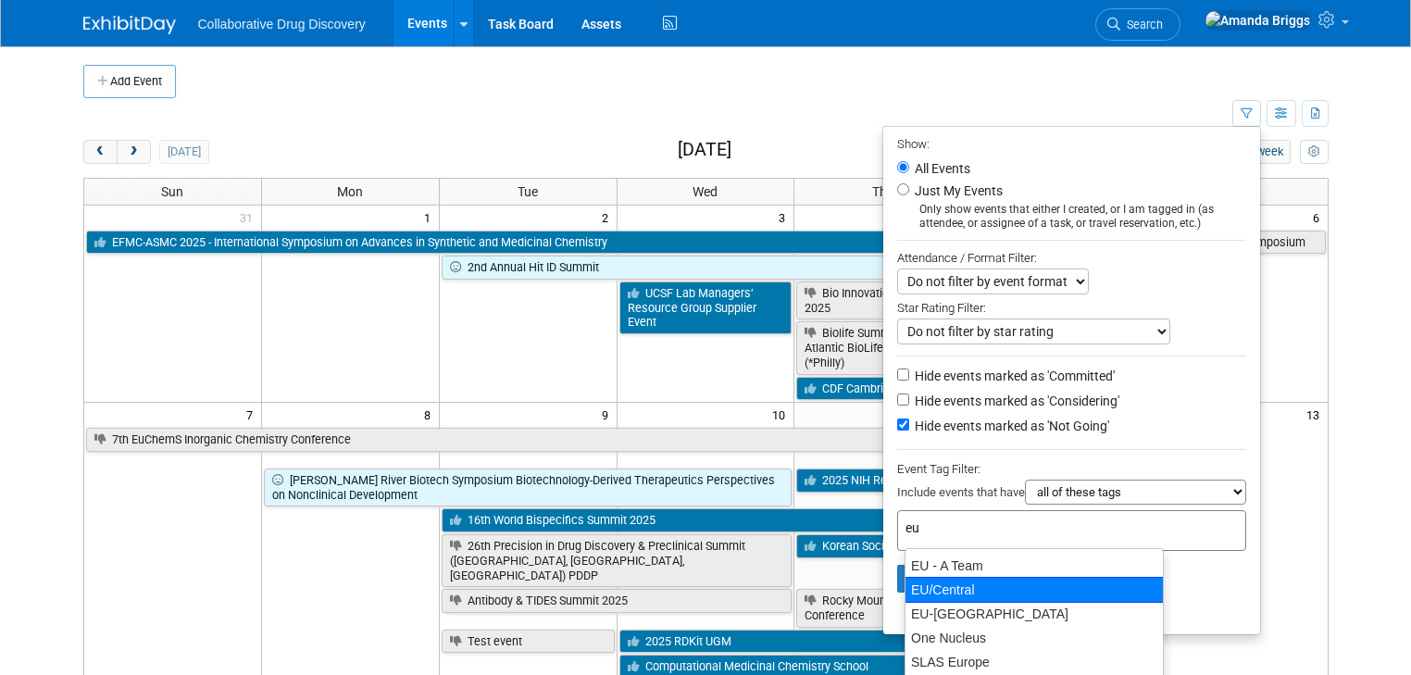
click at [958, 586] on div "EU/Central" at bounding box center [1033, 590] width 259 height 26
type input "EU/Central"
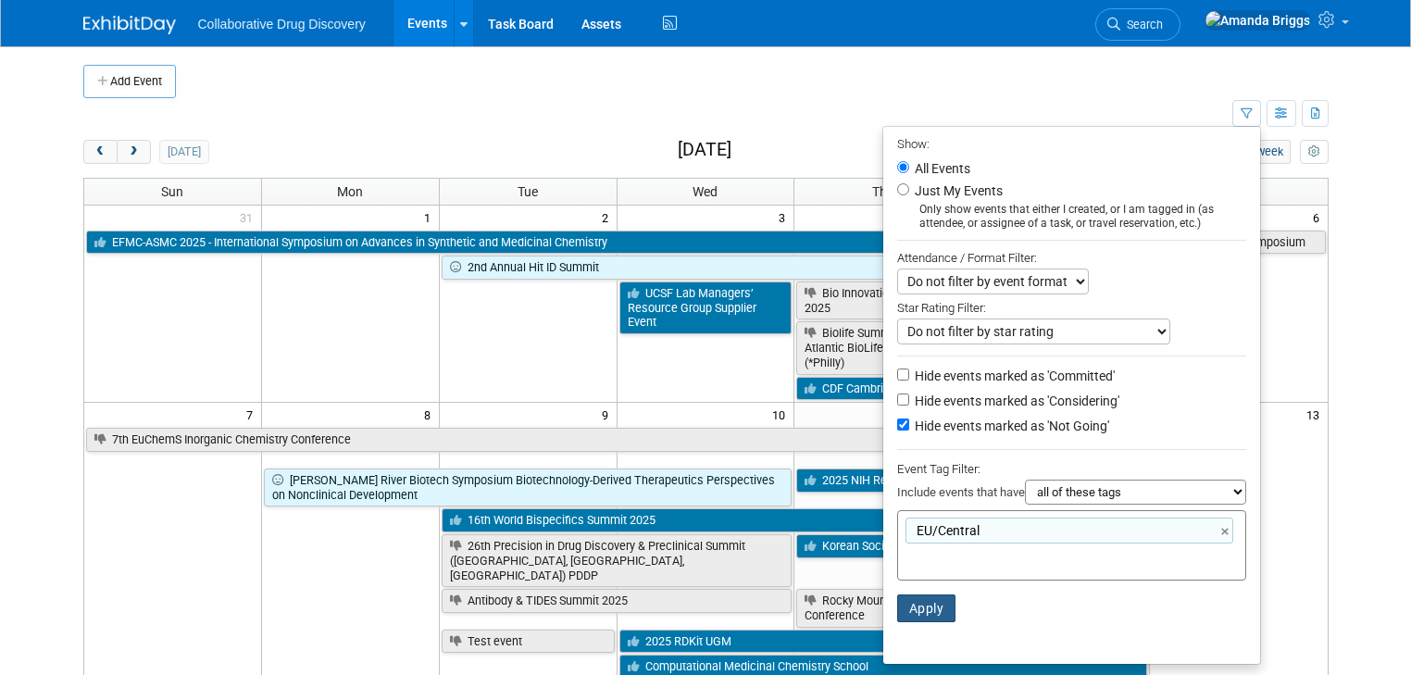
click at [934, 606] on button "Apply" at bounding box center [926, 608] width 59 height 28
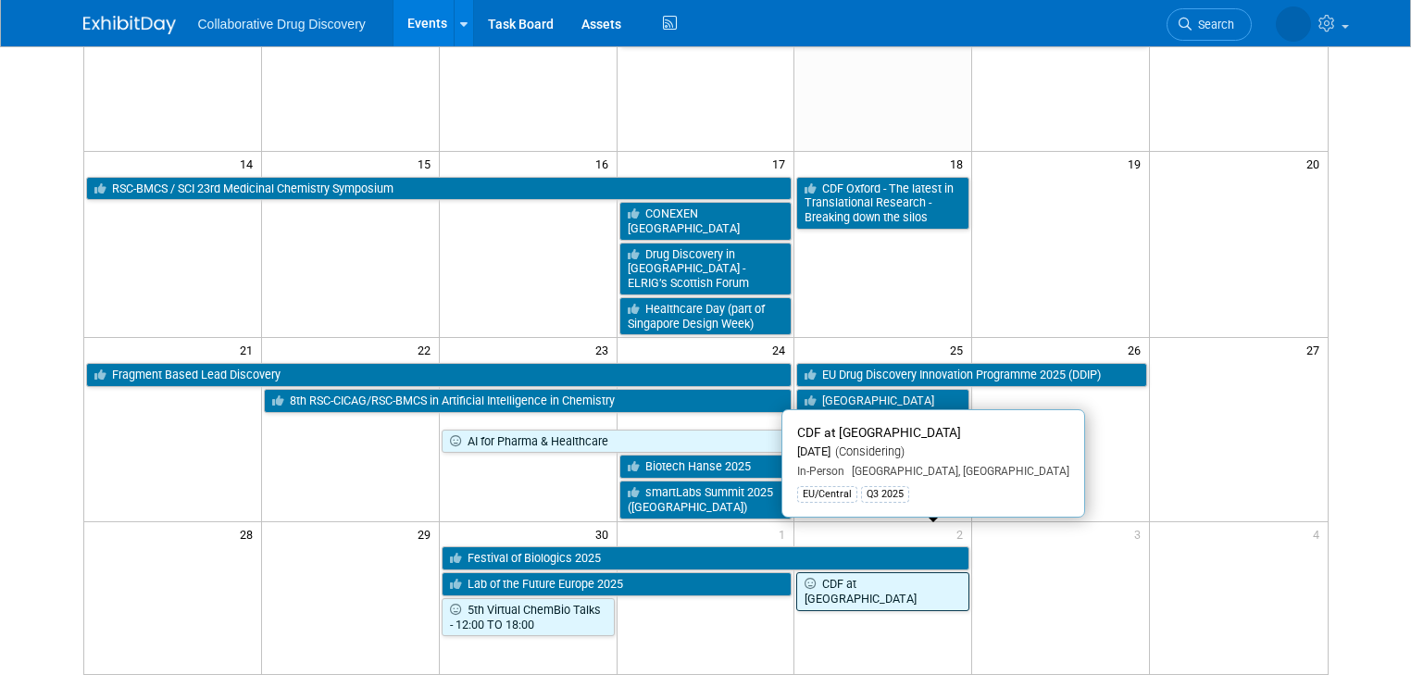
scroll to position [370, 0]
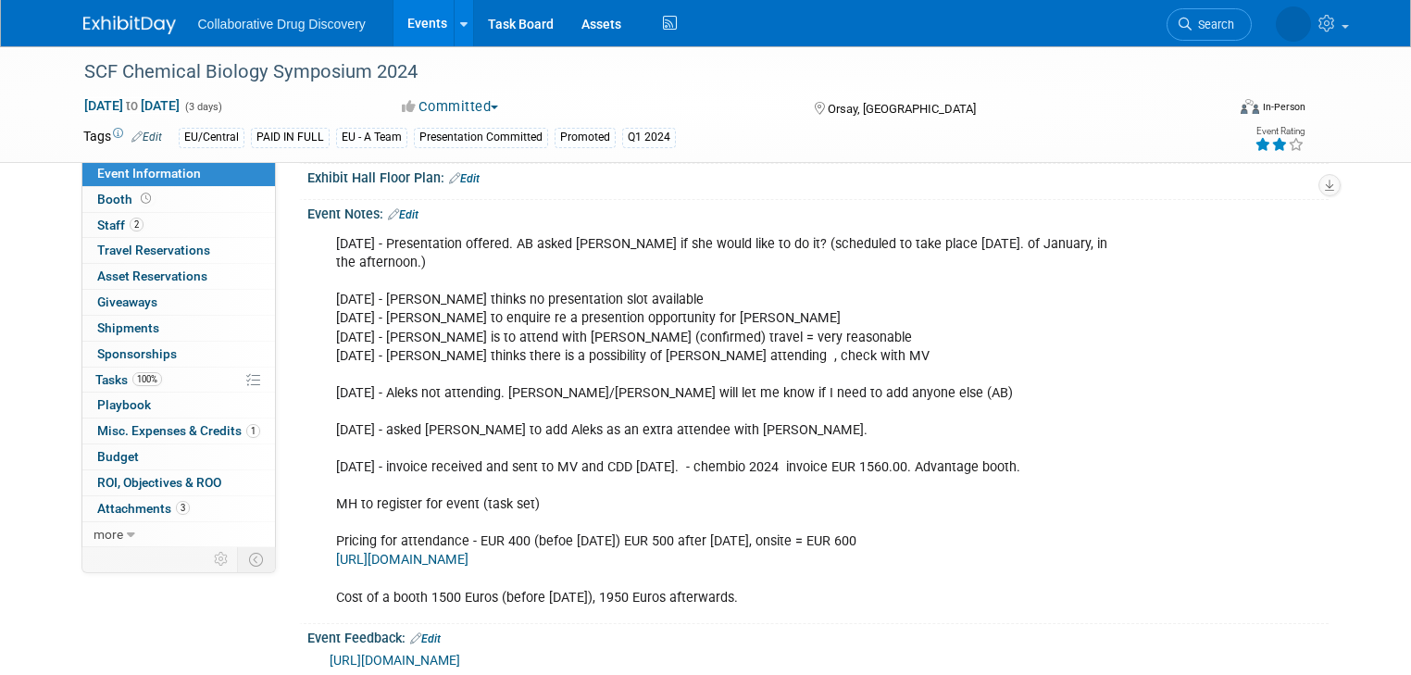
scroll to position [570, 0]
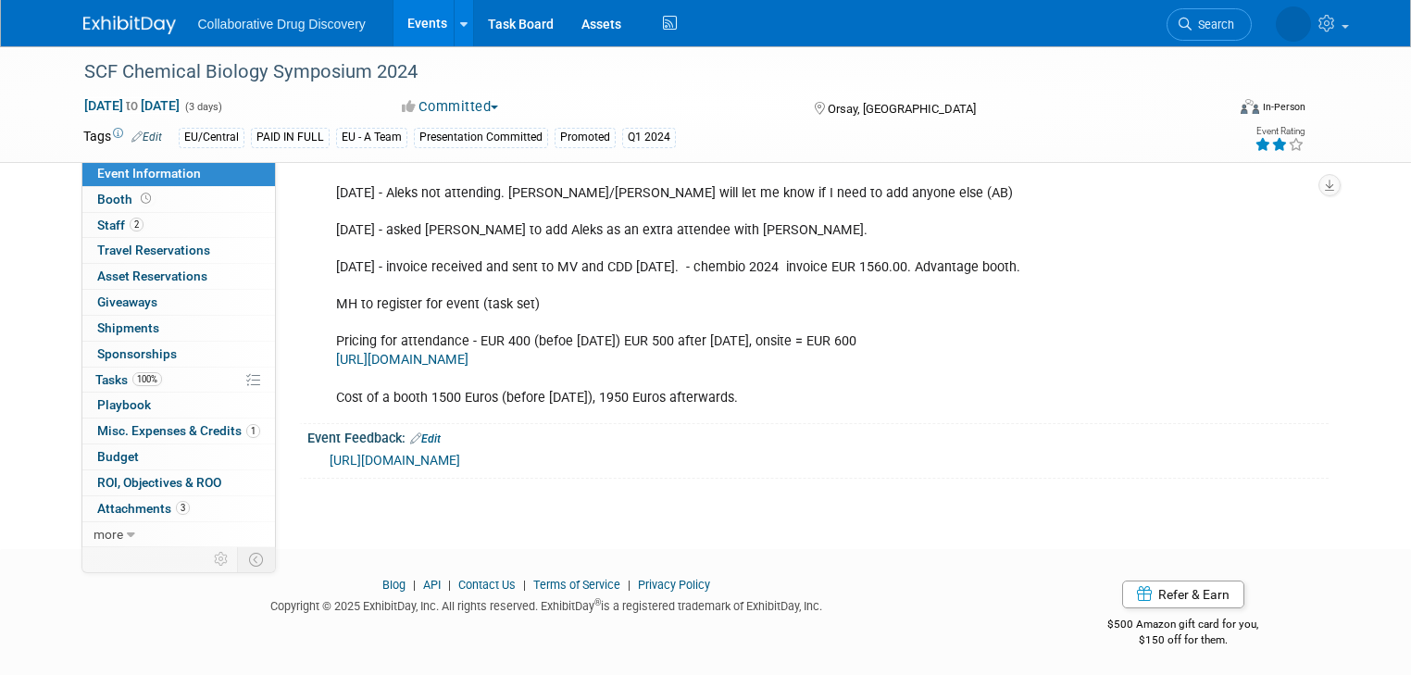
click at [460, 459] on link "https://docs.google.com/forms/d/e/1FAIpQLSd8IKbRuaGtNaoRuTgNKYdexCFVlpO_UDvCGjg…" at bounding box center [395, 460] width 131 height 15
